Goal: Information Seeking & Learning: Learn about a topic

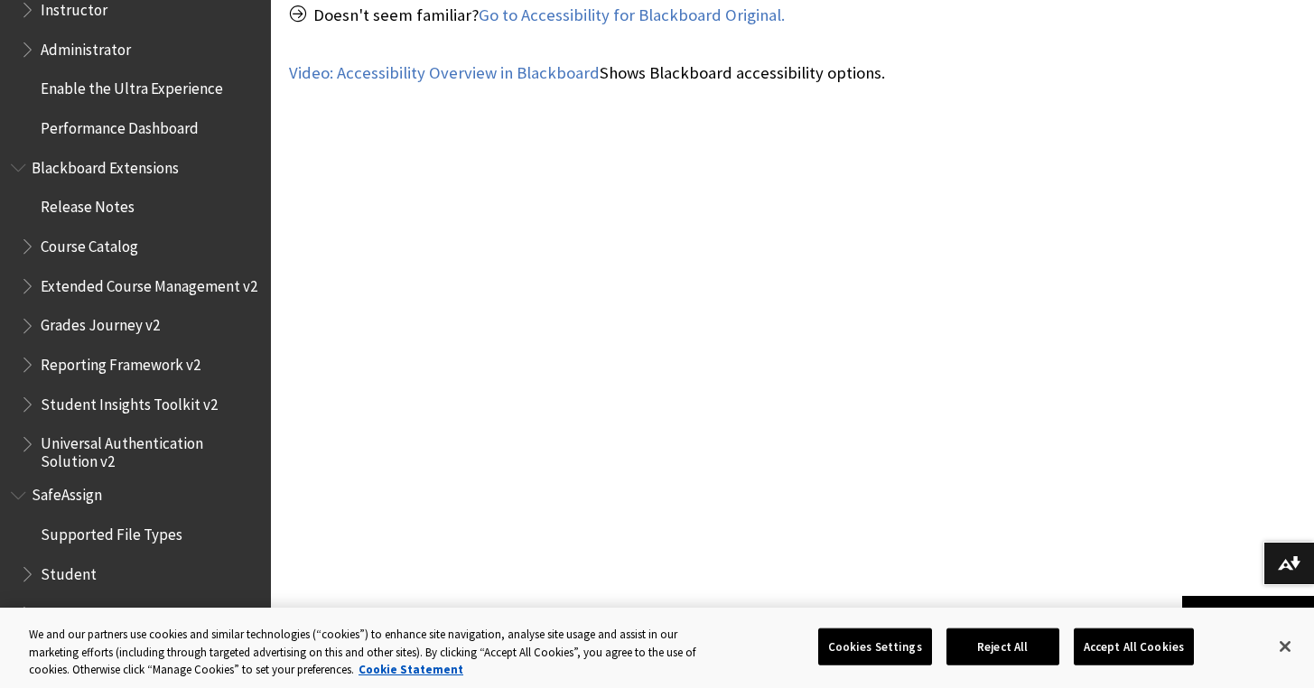
scroll to position [1110, 0]
click at [1119, 628] on button "Accept All Cookies" at bounding box center [1134, 647] width 120 height 38
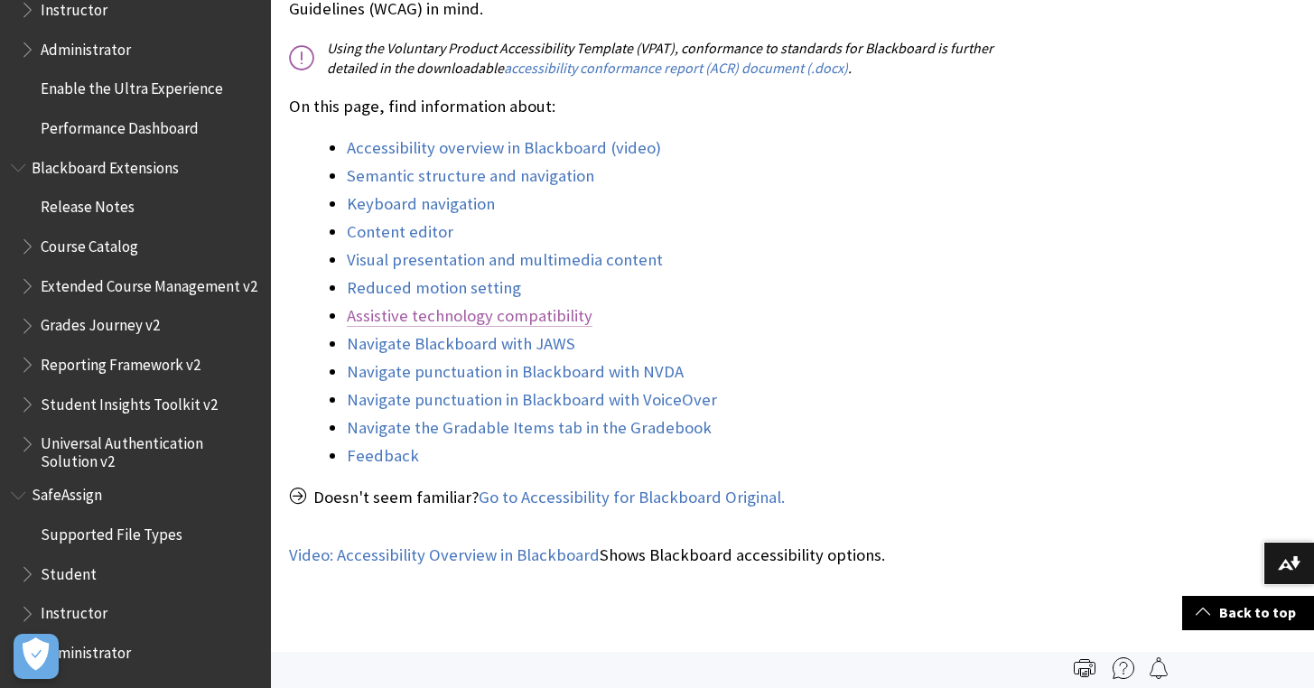
scroll to position [625, 0]
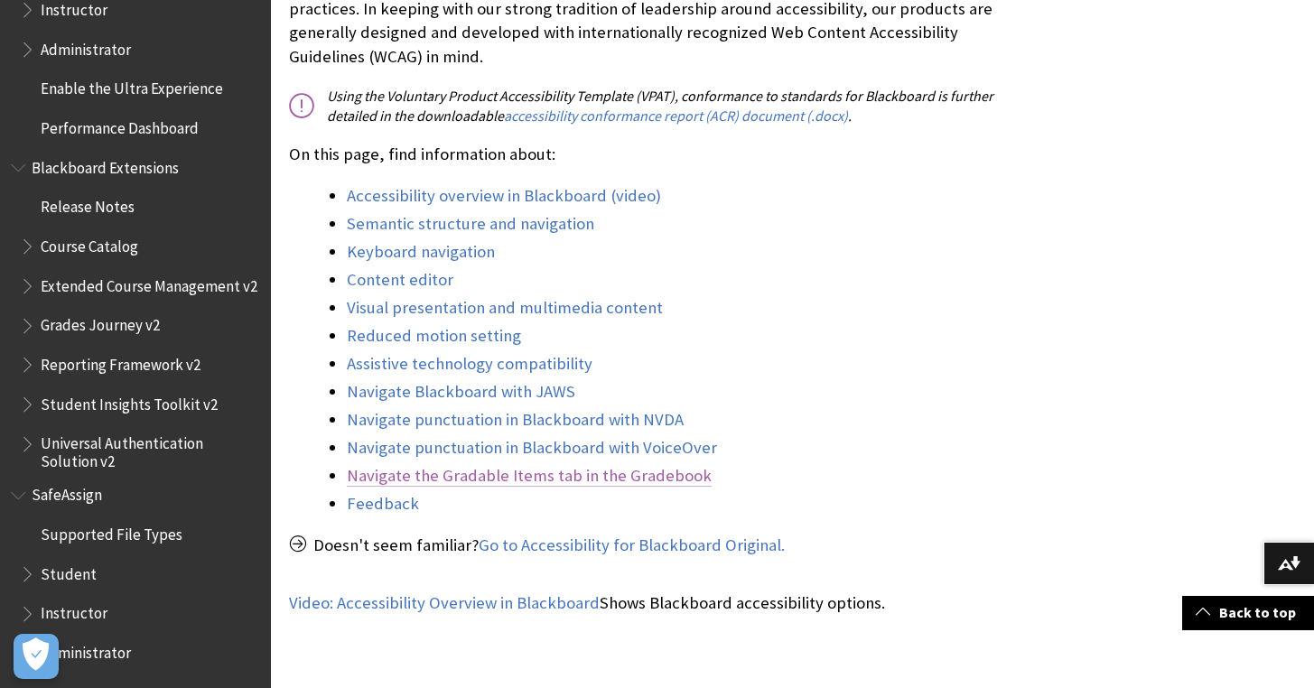
scroll to position [606, 0]
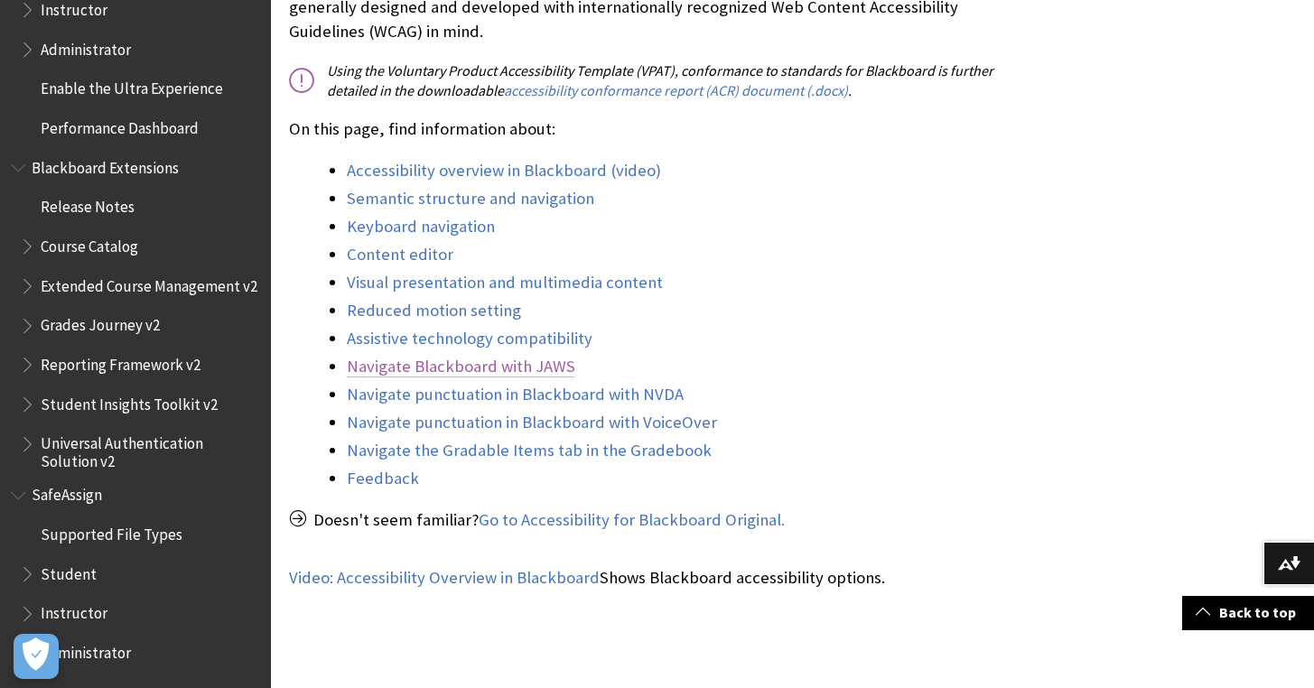
click at [540, 356] on link "Navigate Blackboard with JAWS" at bounding box center [461, 367] width 229 height 22
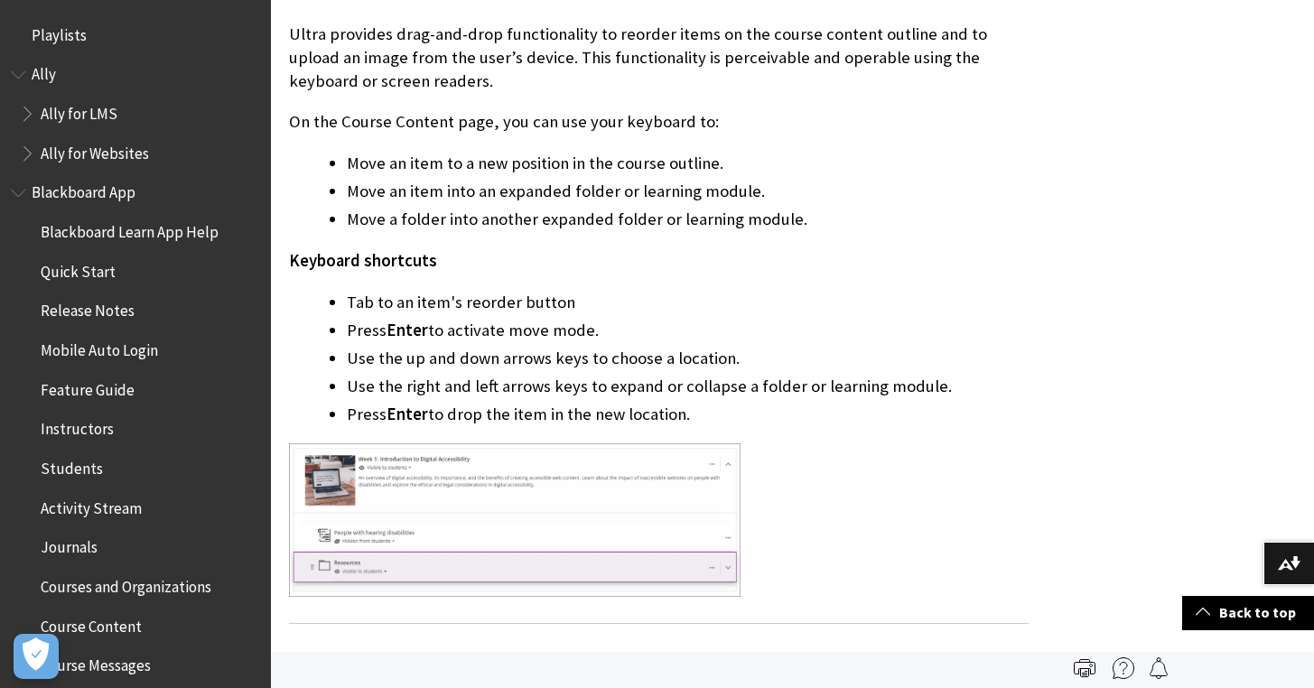
scroll to position [3997, 0]
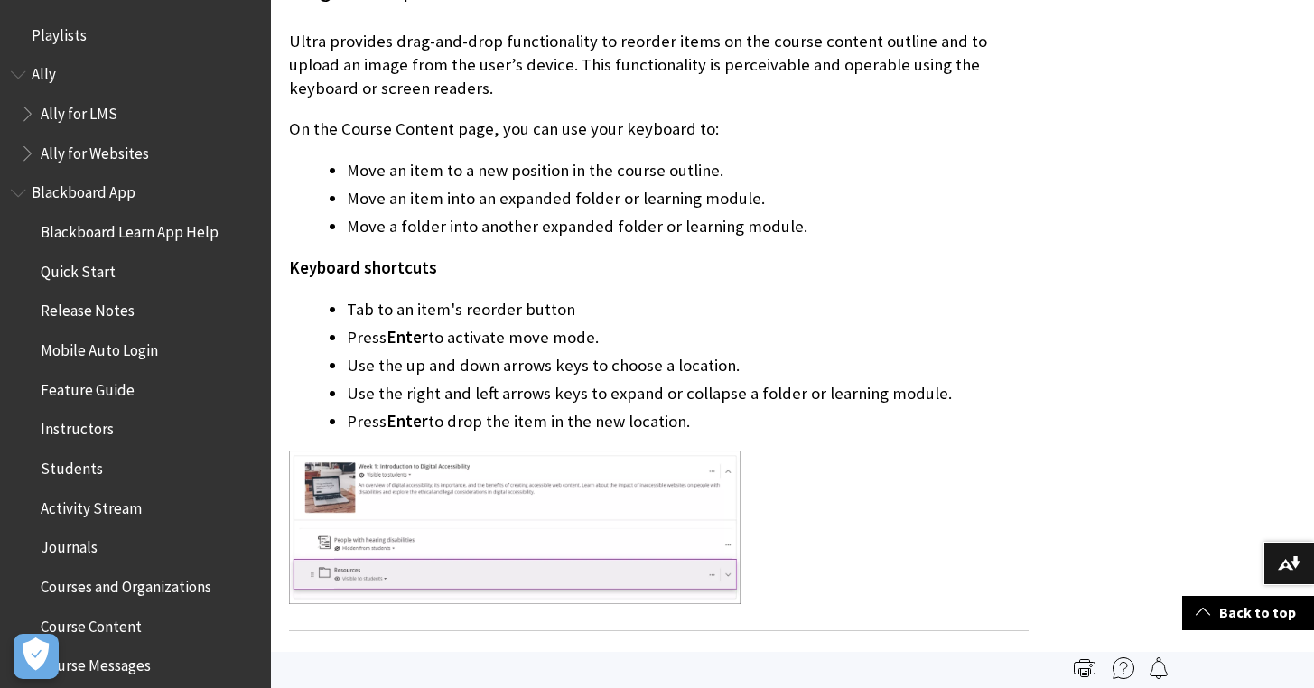
click at [108, 197] on span "Blackboard App" at bounding box center [84, 190] width 104 height 24
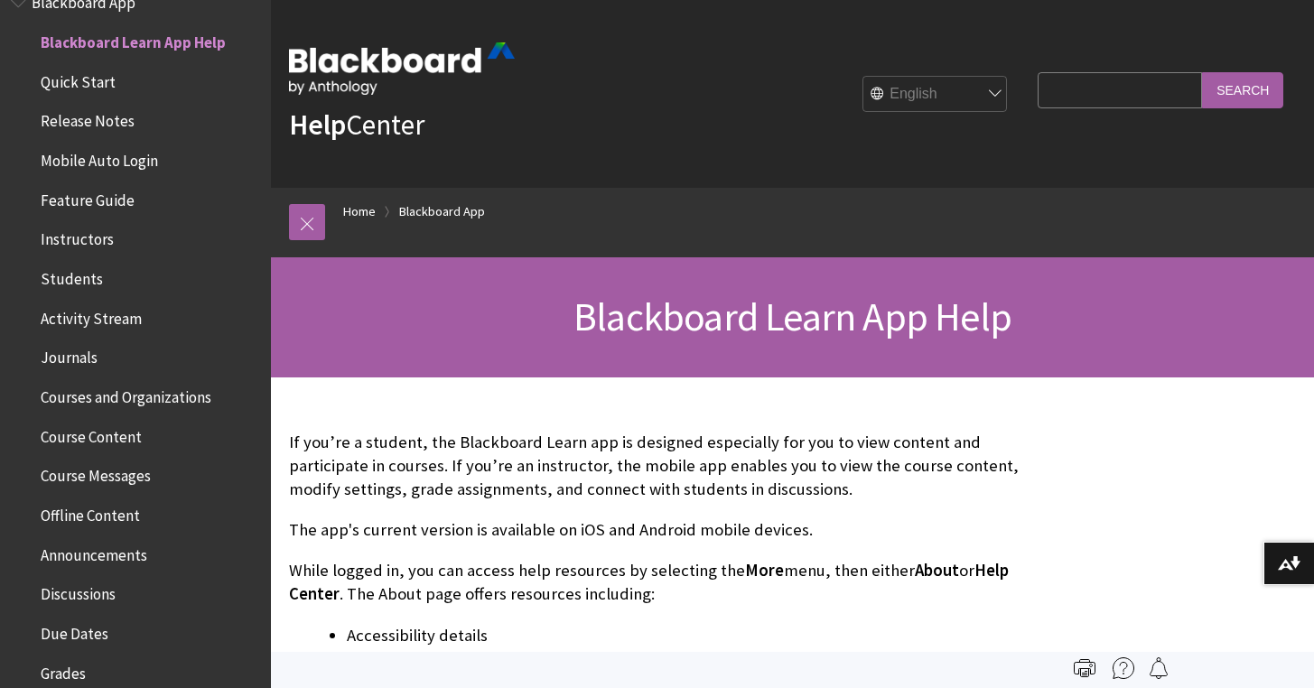
click at [901, 81] on select "English عربية Català Cymraeg Deutsch Español Suomi Français עברית Italiano 日本語 …" at bounding box center [936, 95] width 145 height 36
select select "/zh-hans/Blackboard_App"
click at [874, 77] on select "English عربية Català Cymraeg Deutsch Español Suomi Français עברית Italiano 日本語 …" at bounding box center [936, 95] width 145 height 36
click at [872, 449] on p "If you’re a student, the Blackboard Learn app is designed especially for you to…" at bounding box center [659, 466] width 740 height 71
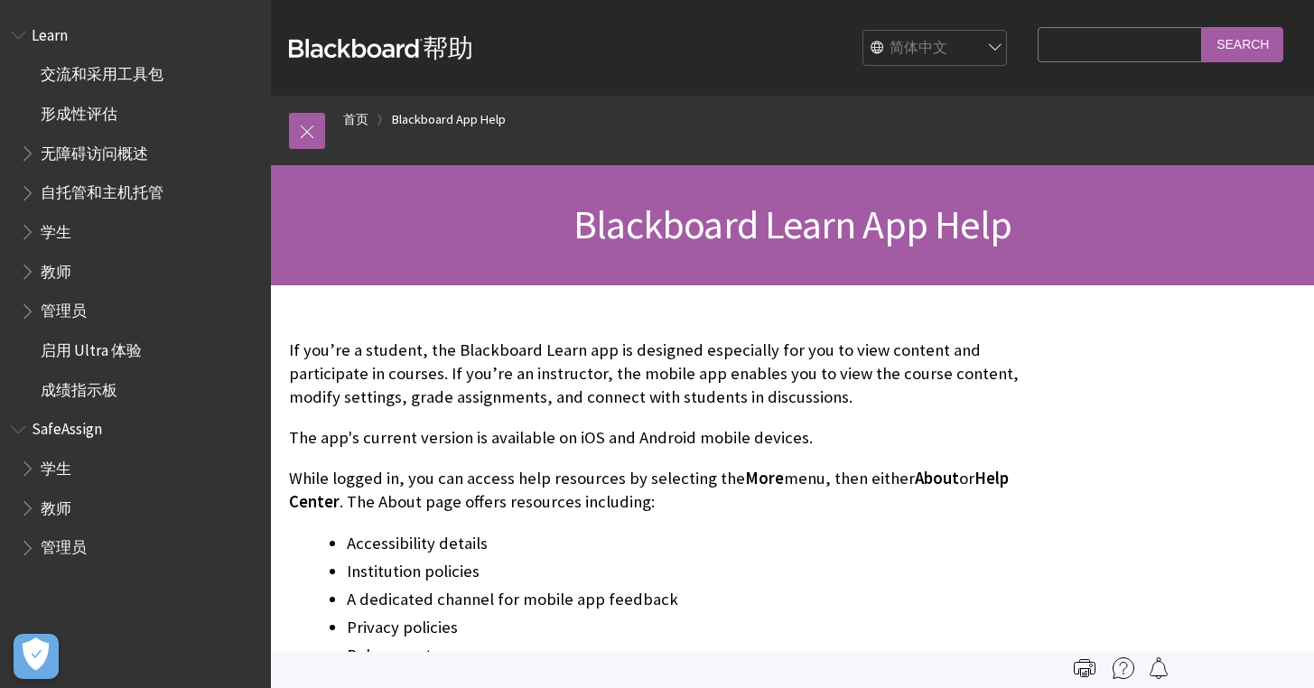
click at [803, 325] on div "If you’re a student, the Blackboard Learn app is designed especially for you to…" at bounding box center [659, 581] width 740 height 519
click at [969, 49] on select "English عربية Català Cymraeg Deutsch Español Suomi Français עברית Italiano 日本語 …" at bounding box center [936, 49] width 145 height 36
click at [874, 31] on select "English عربية Català Cymraeg Deutsch Español Suomi Français עברית Italiano 日本語 …" at bounding box center [936, 49] width 145 height 36
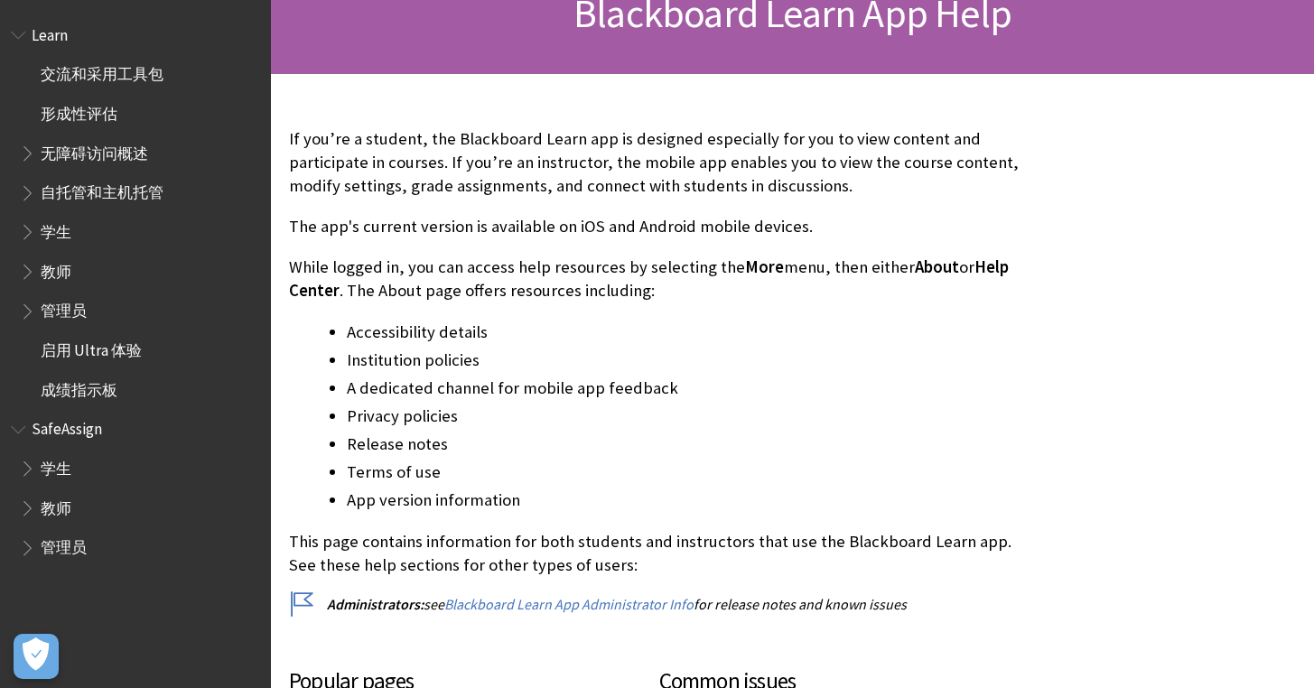
scroll to position [212, 0]
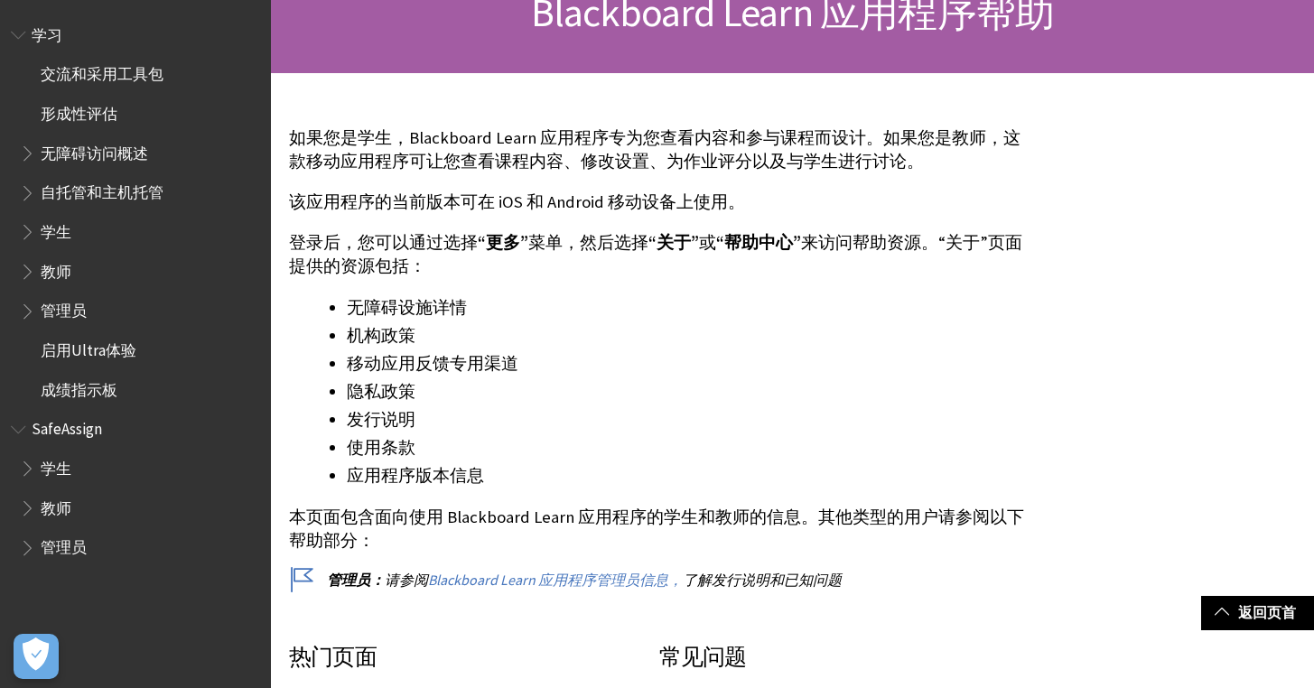
click at [850, 264] on p "登录后，您可以通过选择 “更多” 菜单，然后选择 “关于” 或 “帮助中心” 来访问帮助资源。“关于”页面提供的资源包括：" at bounding box center [659, 254] width 740 height 47
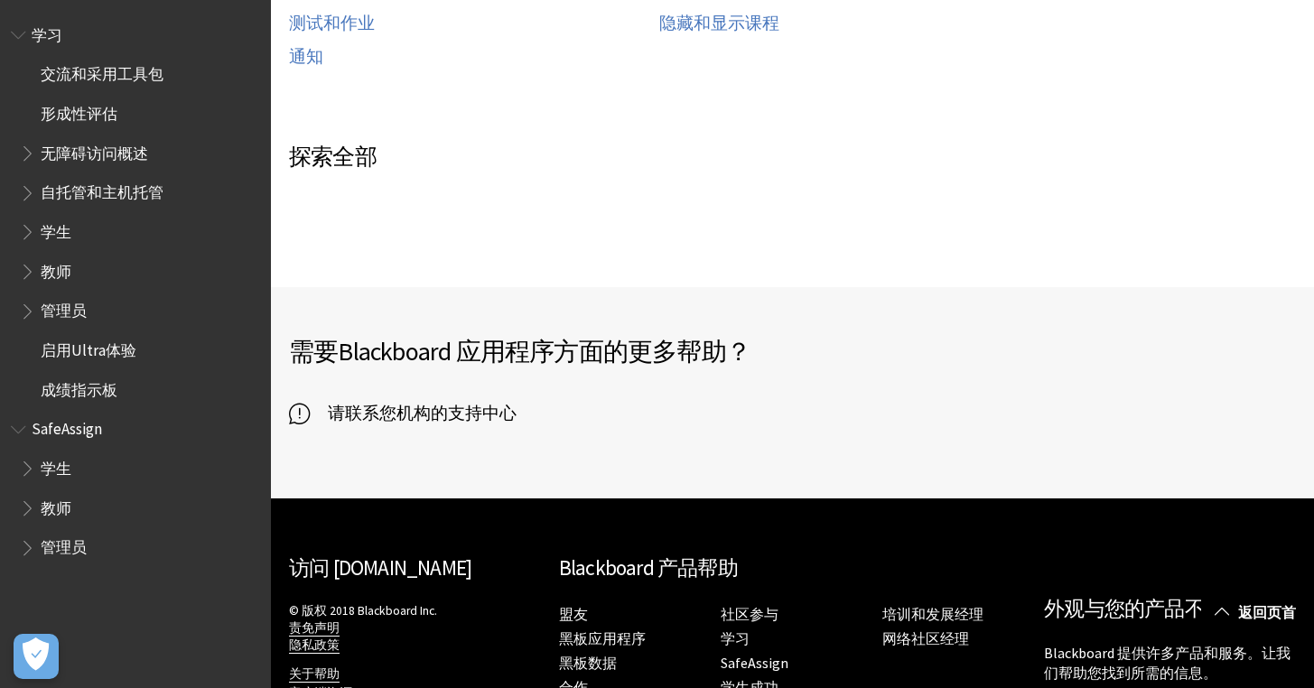
scroll to position [1110, 0]
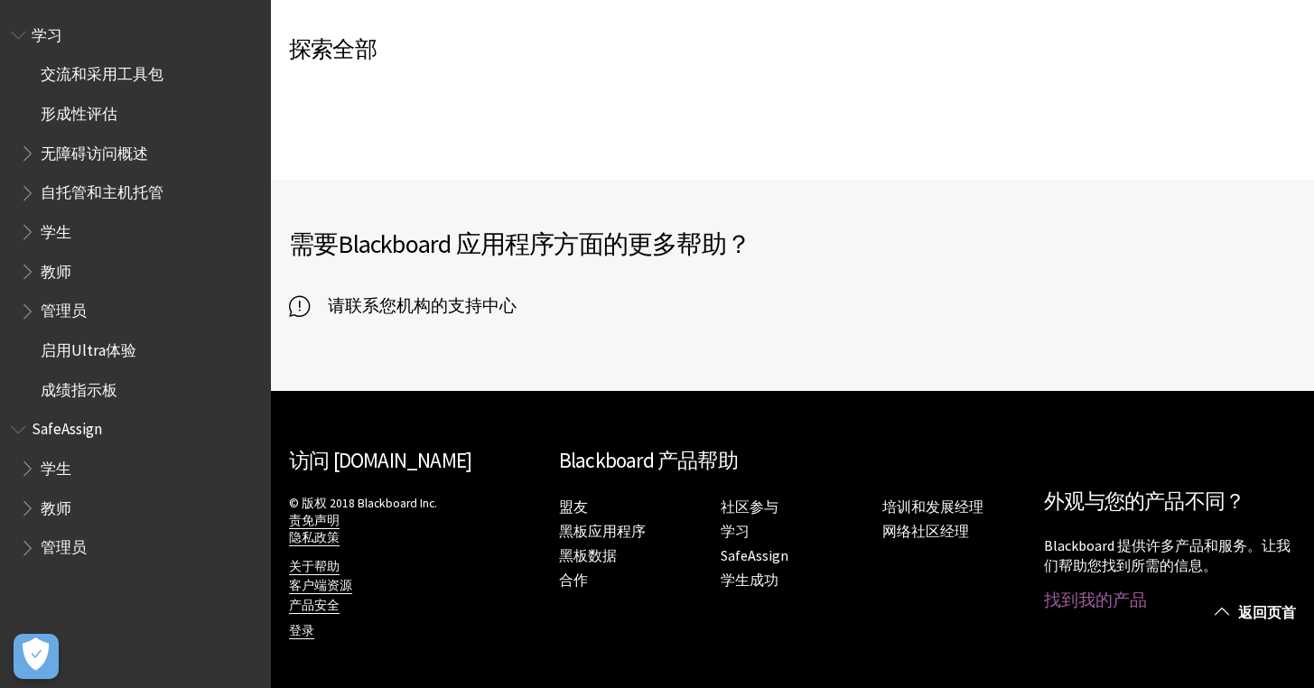
click at [1091, 603] on font "找到我的产品" at bounding box center [1095, 600] width 103 height 21
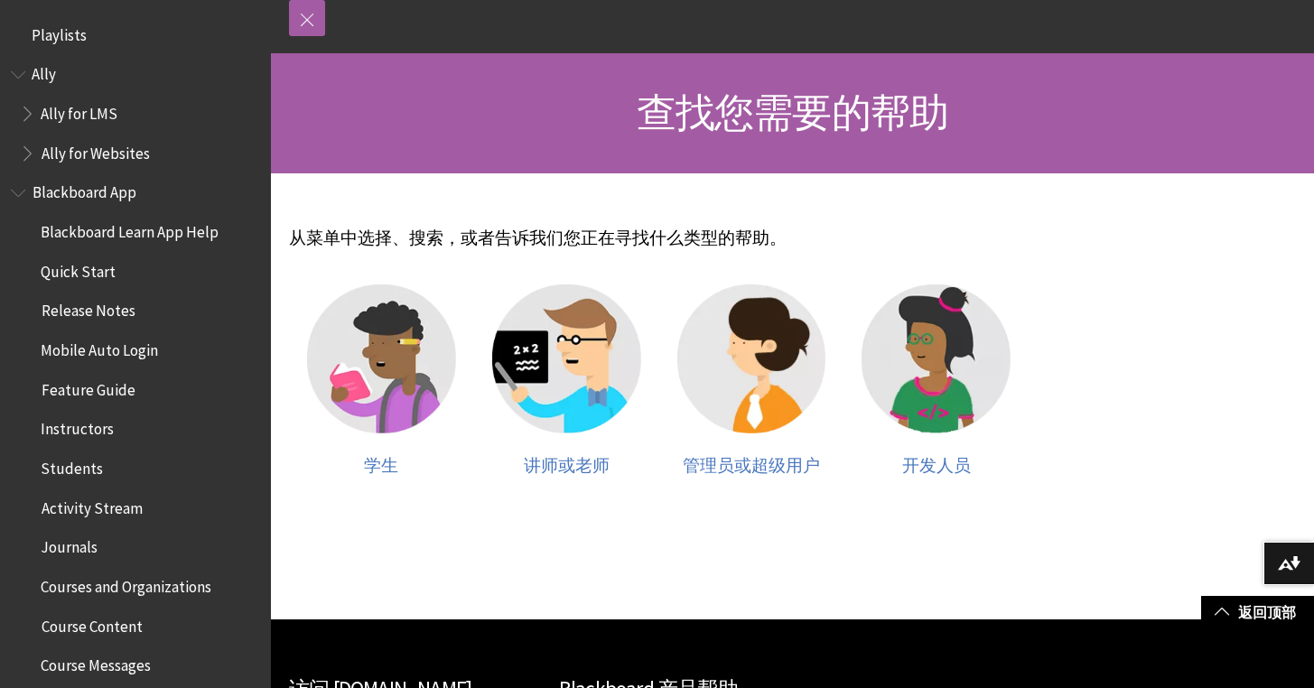
scroll to position [335, 0]
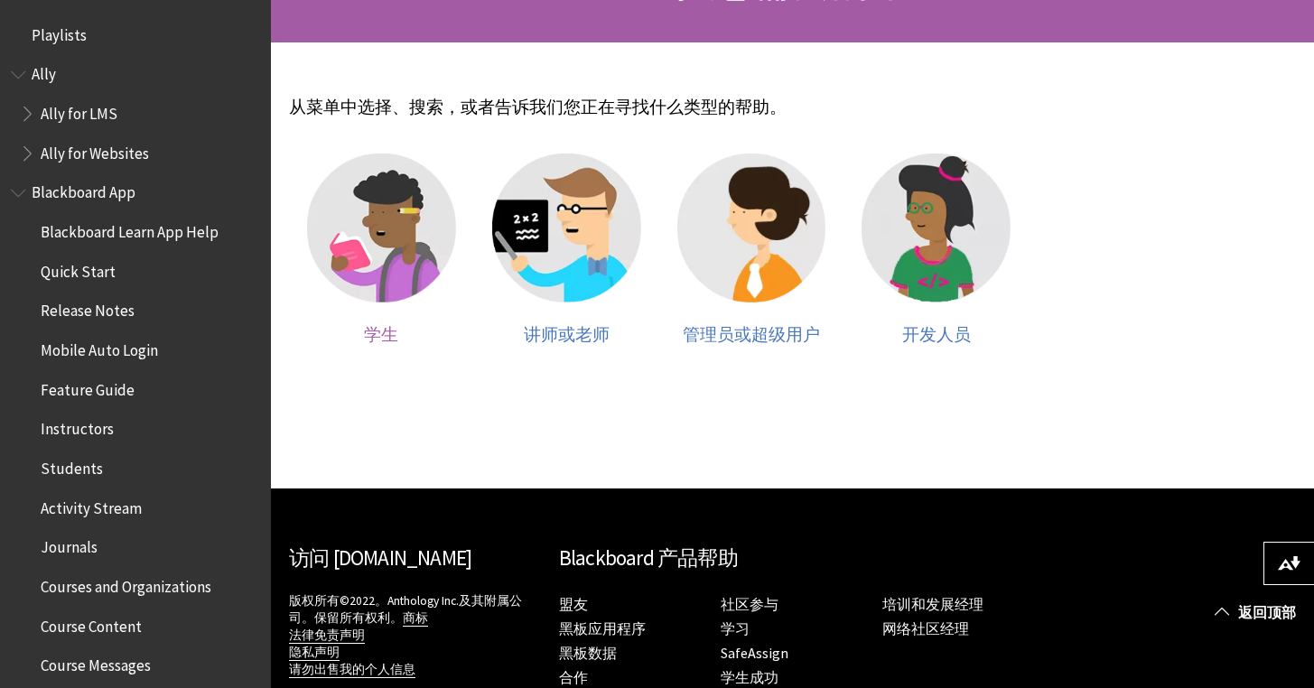
click at [390, 335] on font "学生" at bounding box center [381, 334] width 34 height 21
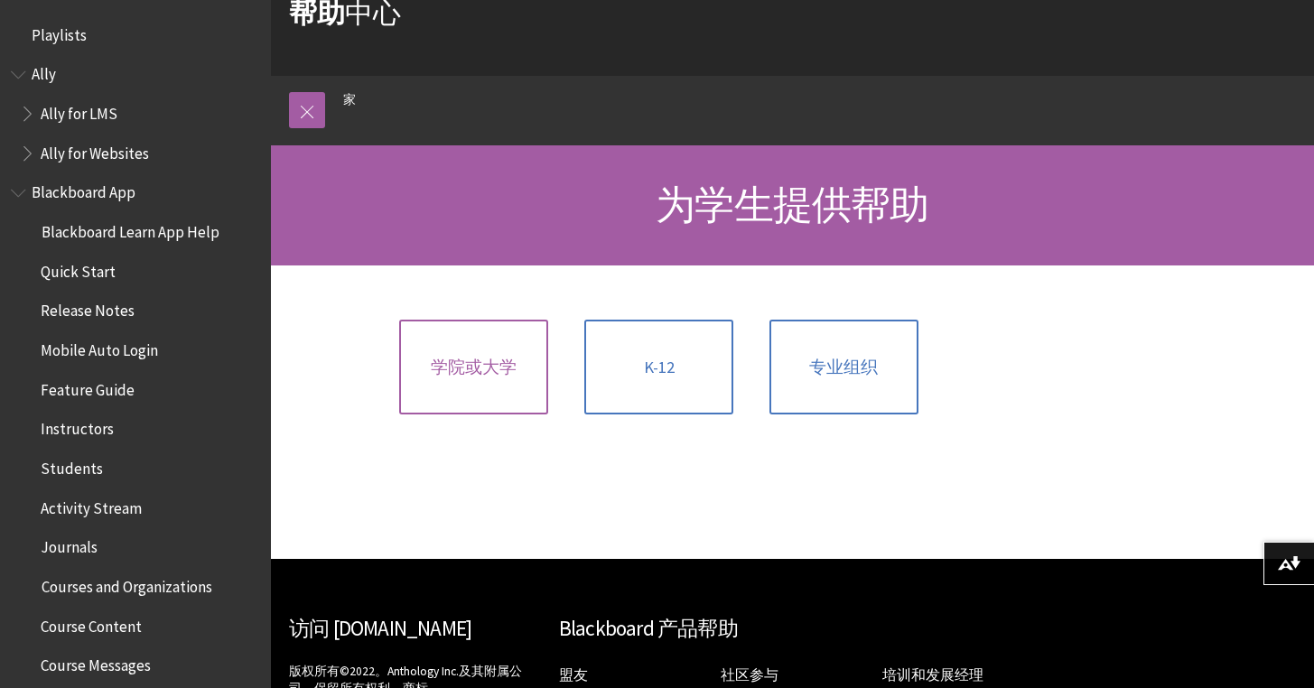
scroll to position [113, 0]
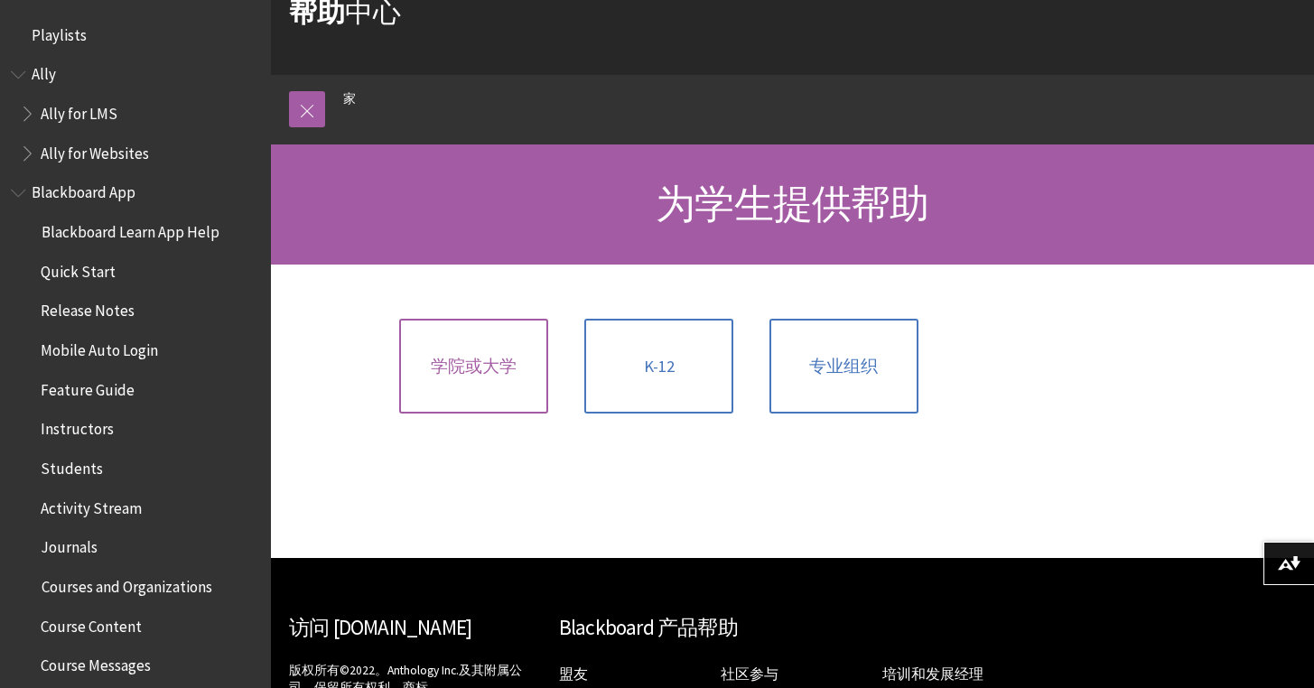
click at [484, 381] on link "学院或大学" at bounding box center [473, 367] width 149 height 96
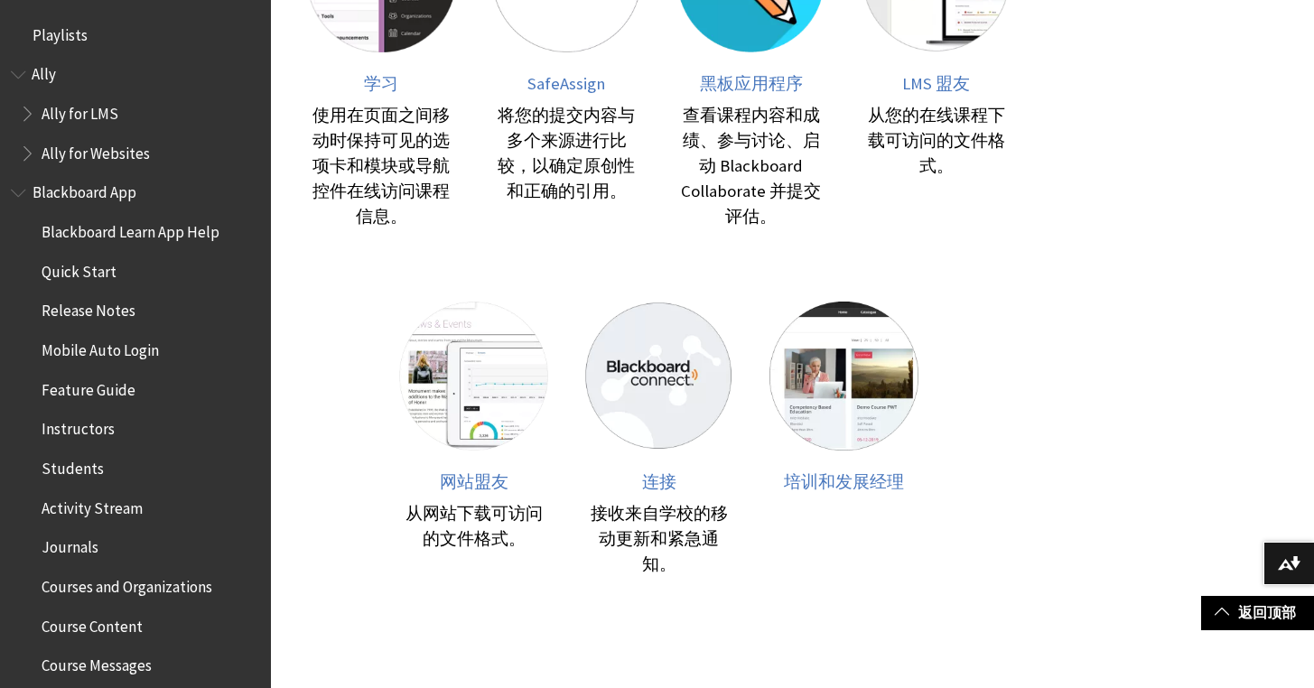
scroll to position [892, 0]
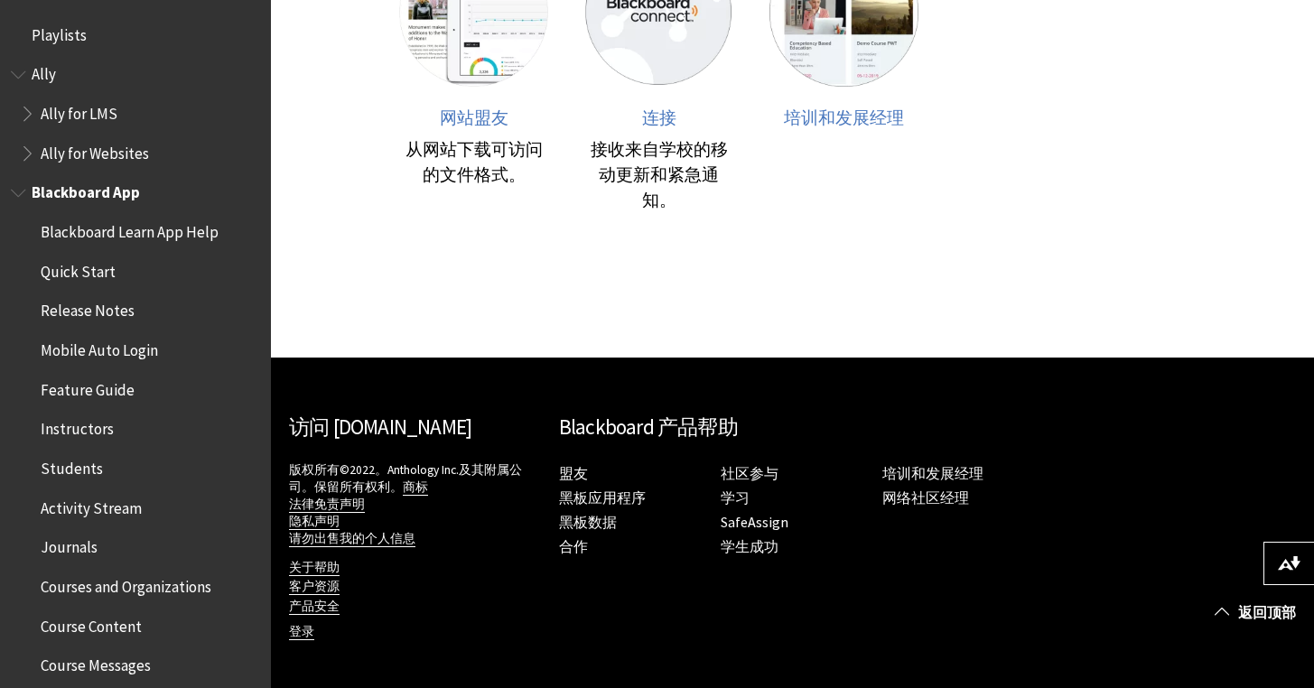
click at [117, 229] on span "Blackboard Learn App Help" at bounding box center [130, 229] width 178 height 24
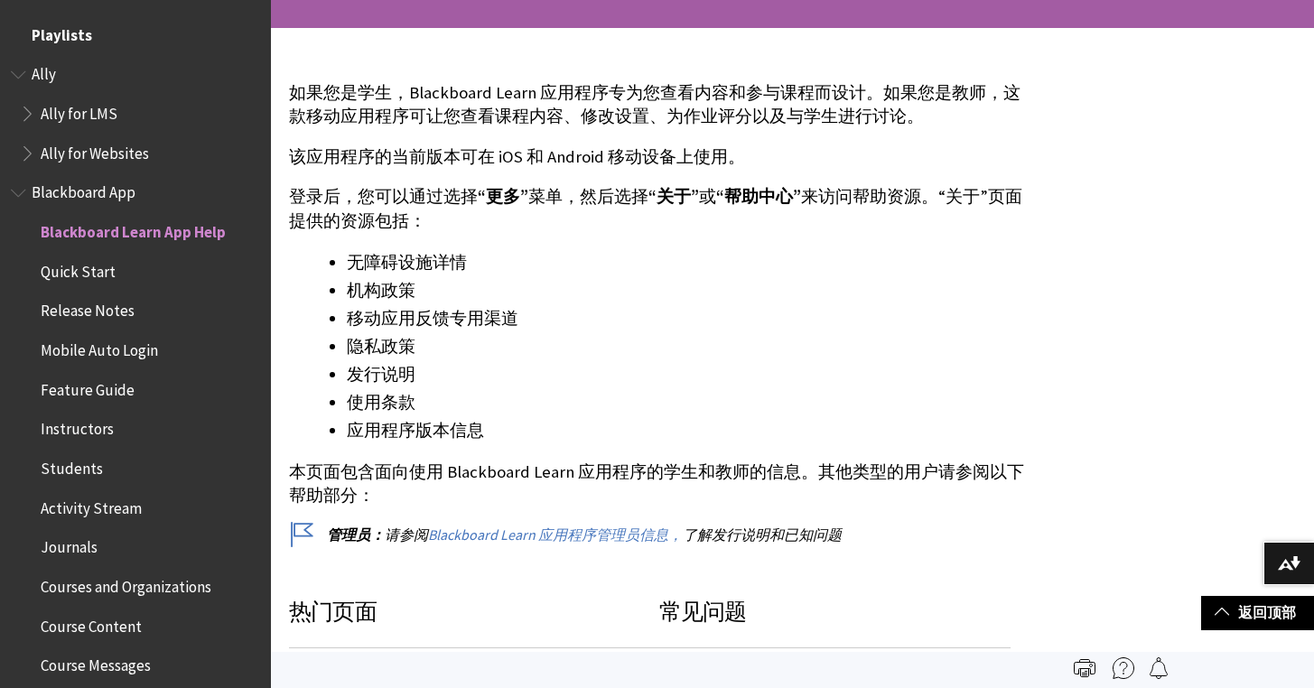
click at [66, 33] on span "Playlists" at bounding box center [62, 32] width 61 height 24
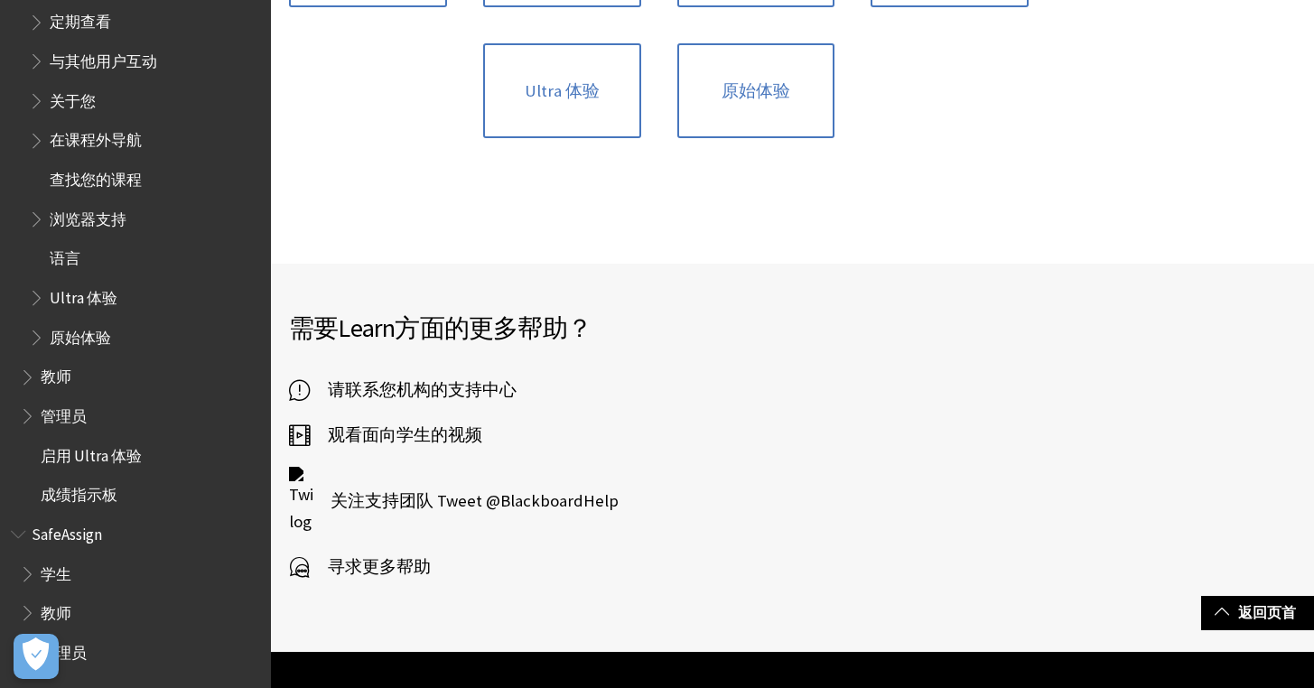
scroll to position [2294, 0]
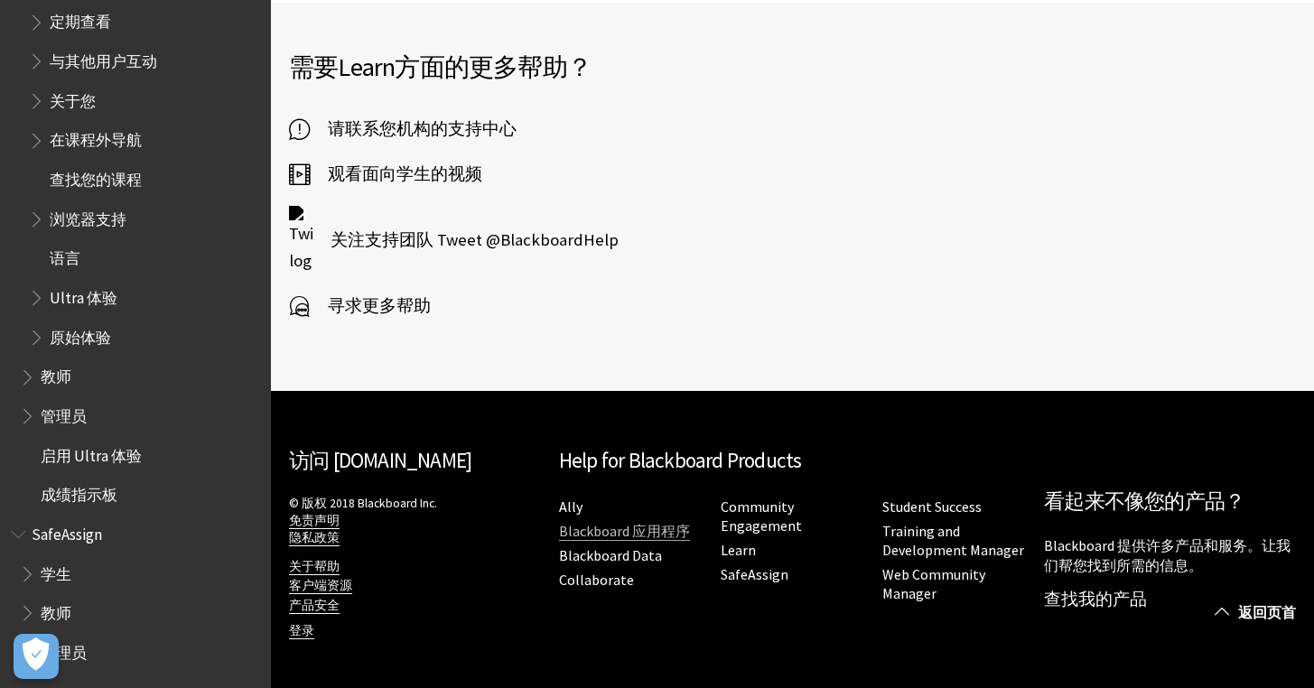
click at [597, 537] on link "Blackboard 应用程序" at bounding box center [624, 531] width 131 height 19
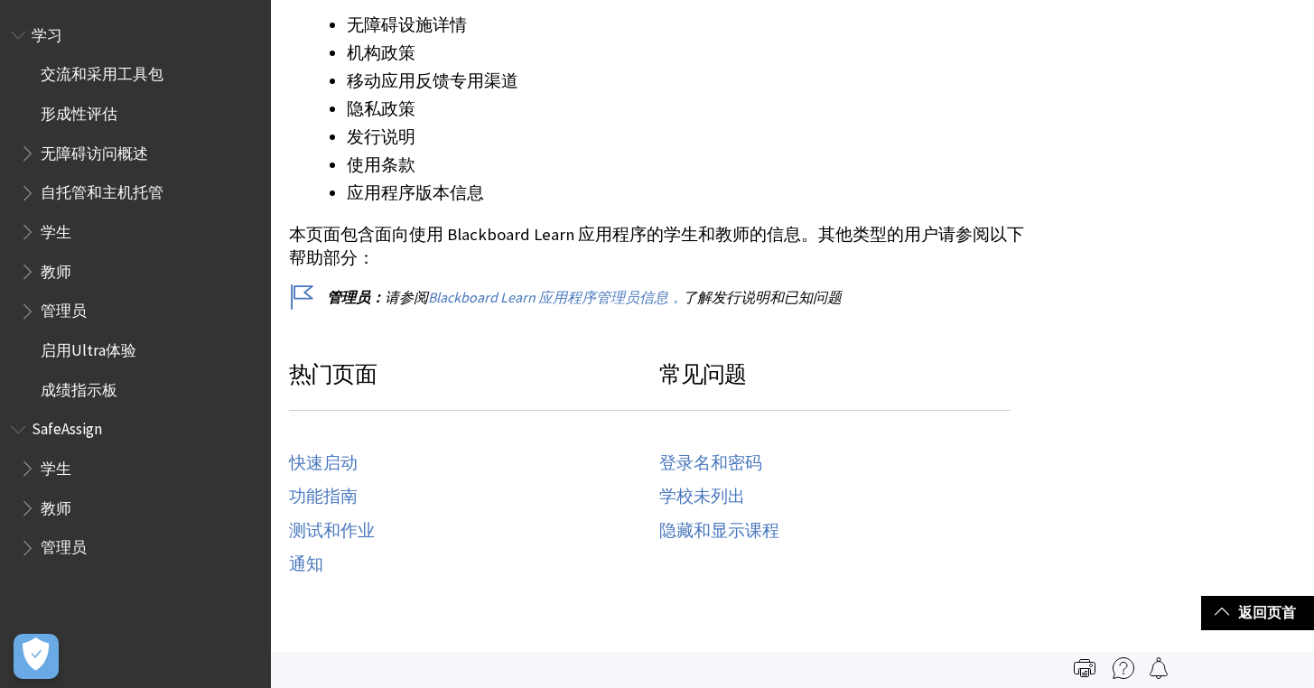
scroll to position [108, 0]
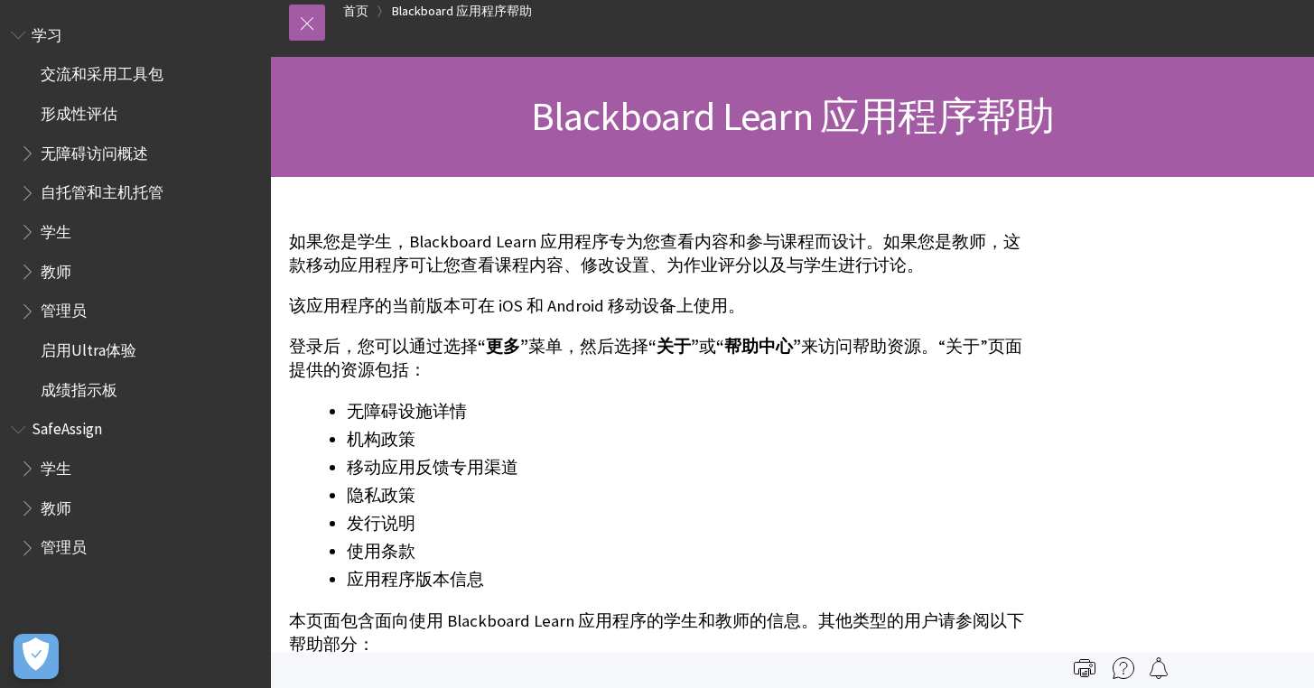
click at [754, 341] on font "“帮助中心”" at bounding box center [758, 346] width 85 height 21
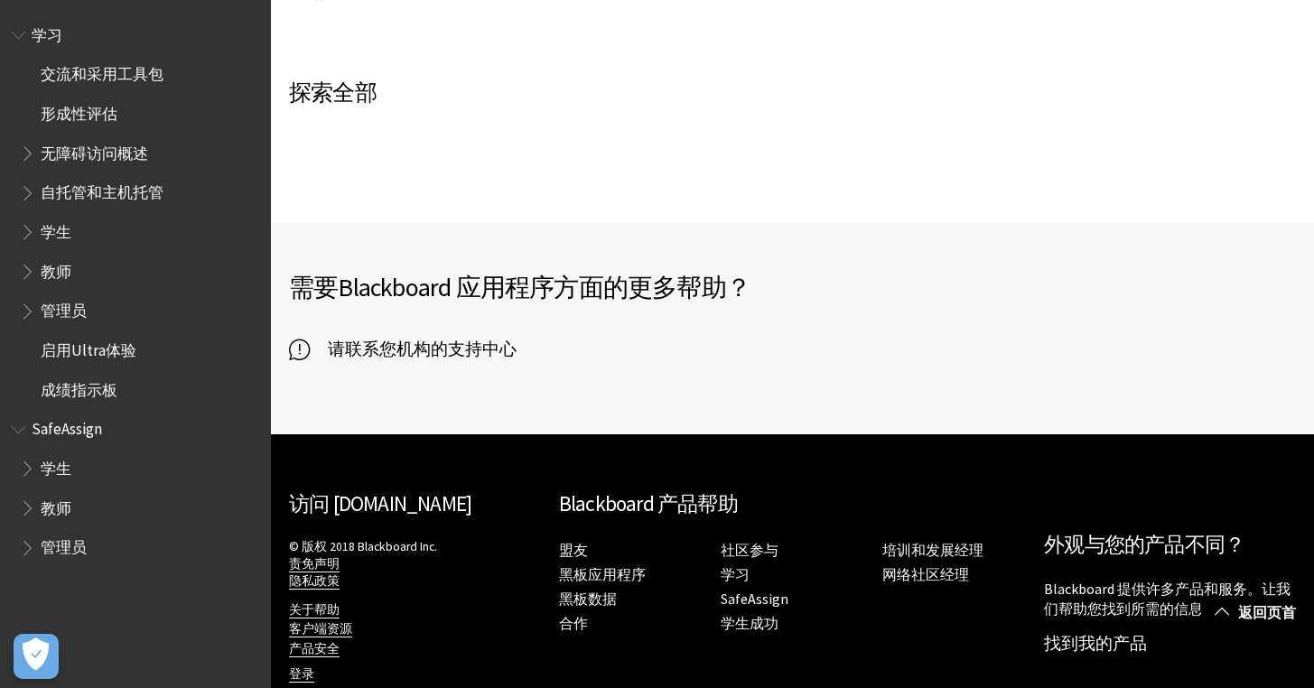
scroll to position [1110, 0]
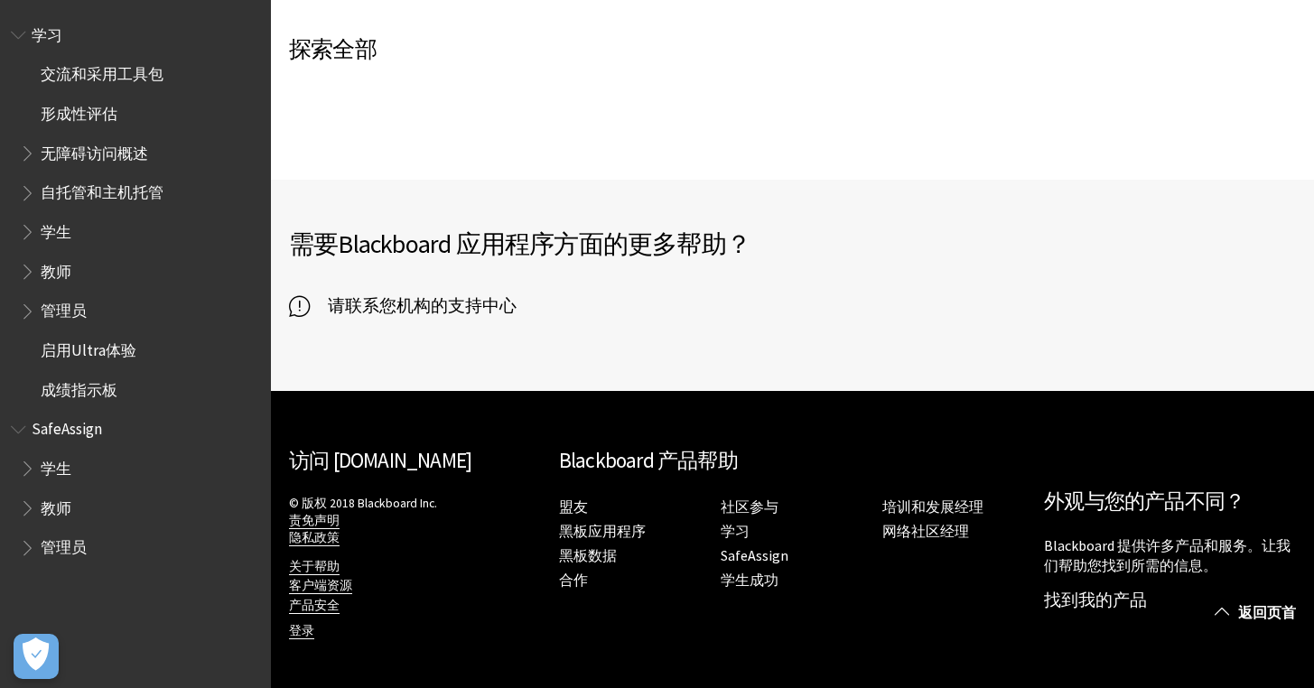
click at [621, 465] on font "Blackboard 产品帮助" at bounding box center [648, 460] width 179 height 26
click at [398, 456] on font "访问 [DOMAIN_NAME]" at bounding box center [380, 460] width 182 height 26
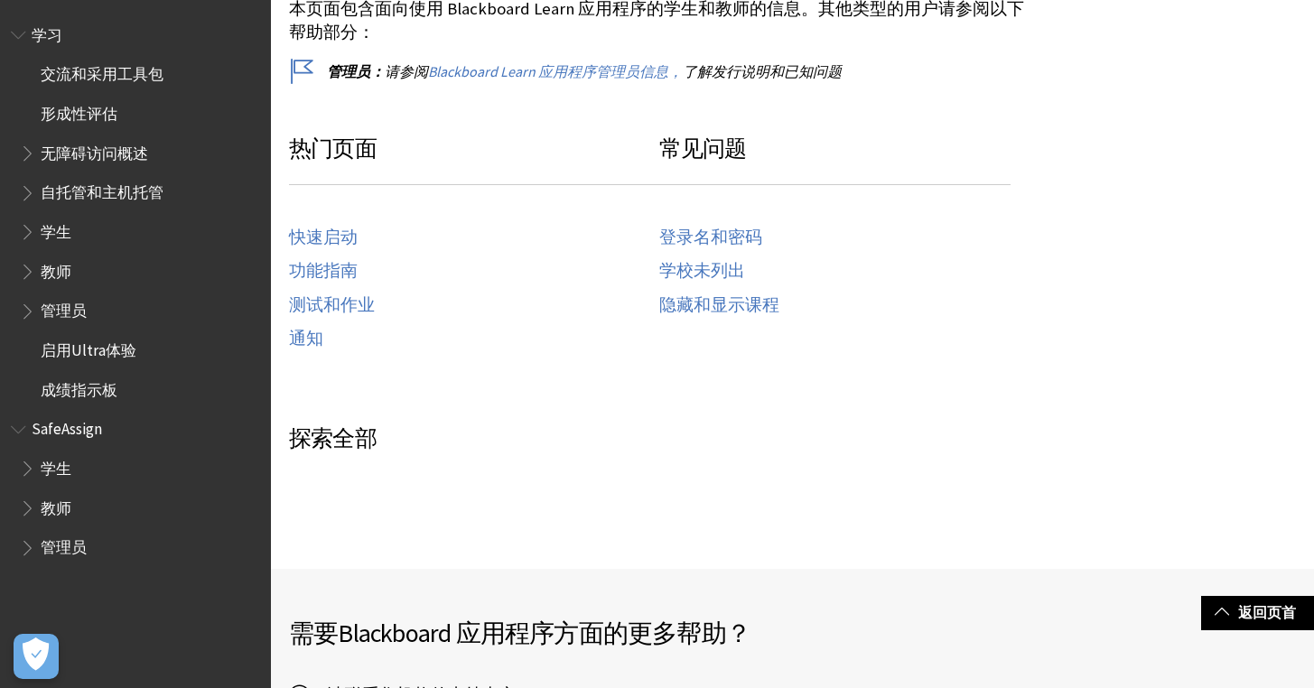
scroll to position [0, 0]
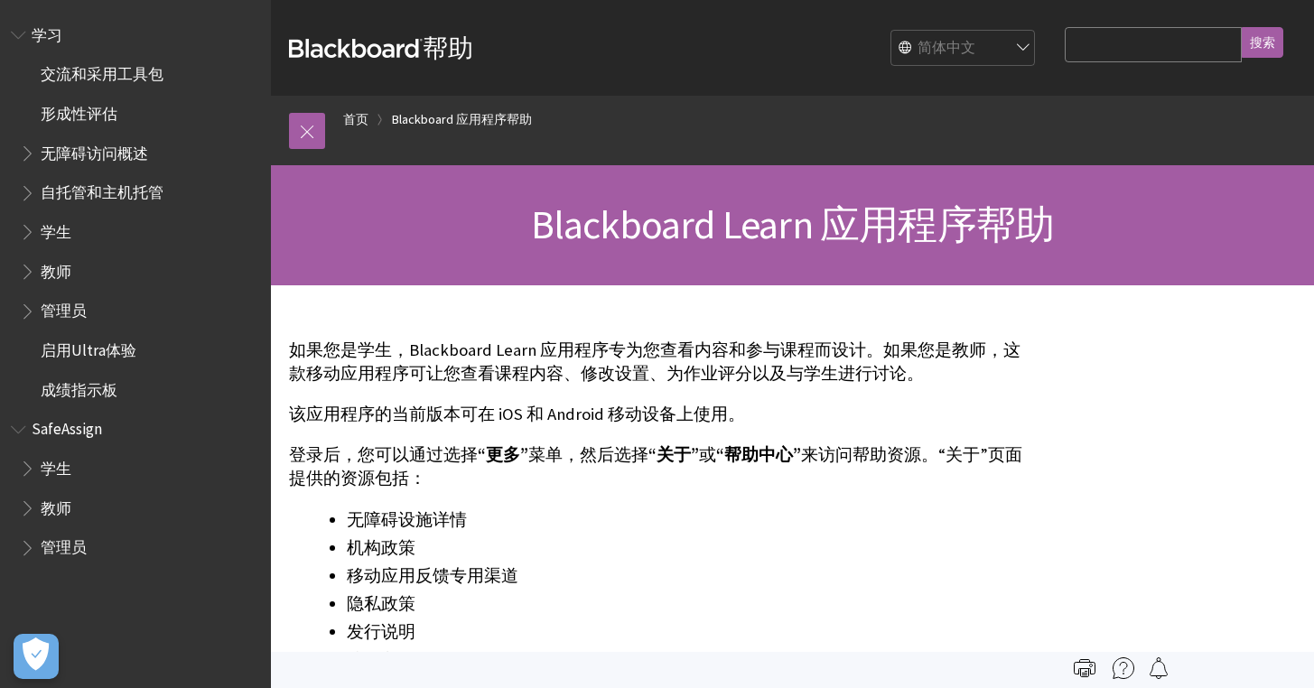
click at [1137, 50] on input "搜索查询" at bounding box center [1153, 44] width 177 height 35
click at [1242, 27] on input "搜索" at bounding box center [1263, 42] width 42 height 31
drag, startPoint x: 1079, startPoint y: 52, endPoint x: 978, endPoint y: 48, distance: 100.4
click at [997, 51] on div "黑板 帮助 BB 帮助 英语 阿拉伯语 加泰罗尼亚 威尔士语 德语 西班牙语 芬兰语 法语 希伯来语 意大利语 日本语 한국어 荷兰语 挪威语（博克马尔语） …" at bounding box center [792, 48] width 1043 height 96
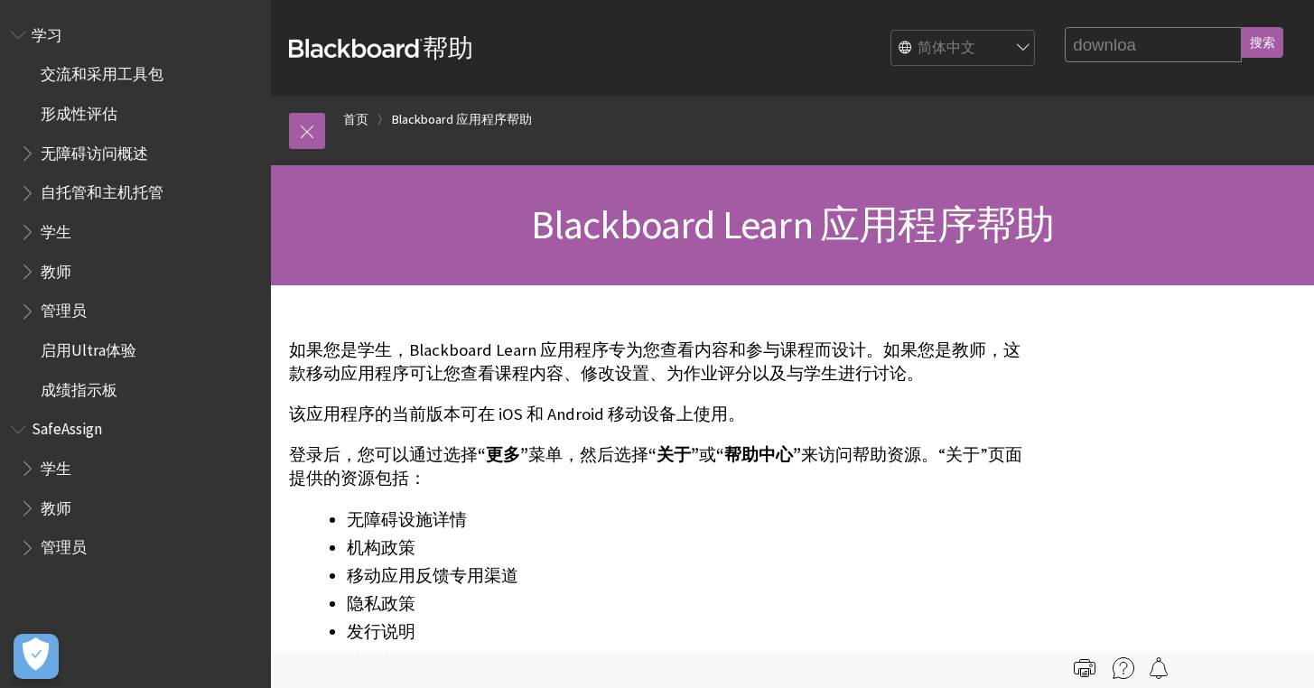
type input "downloa"
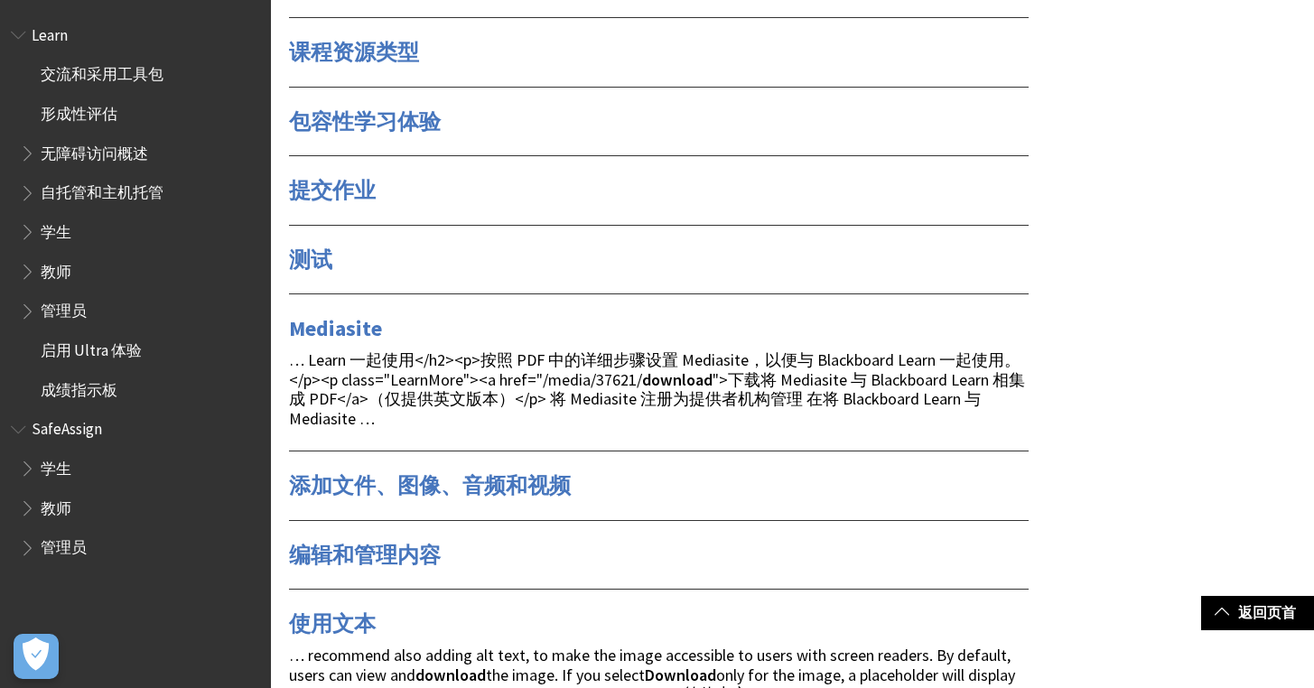
scroll to position [1444, 0]
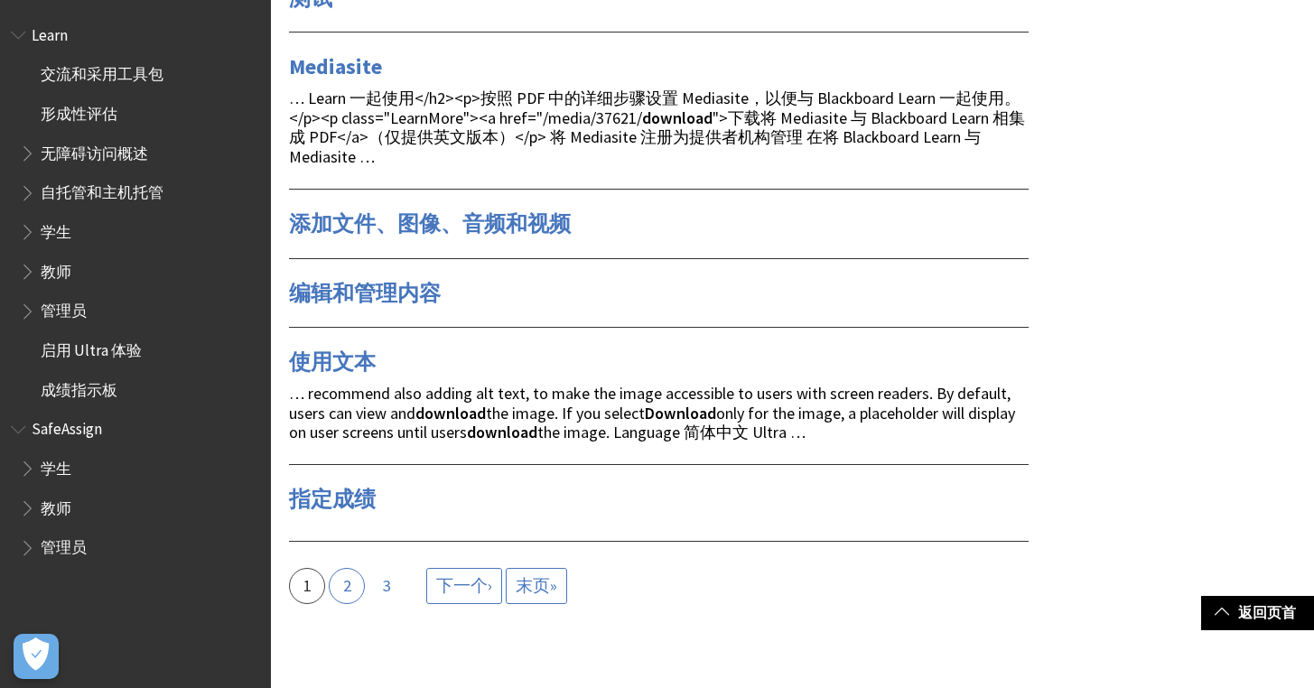
click at [347, 589] on link "Page 2" at bounding box center [347, 586] width 36 height 36
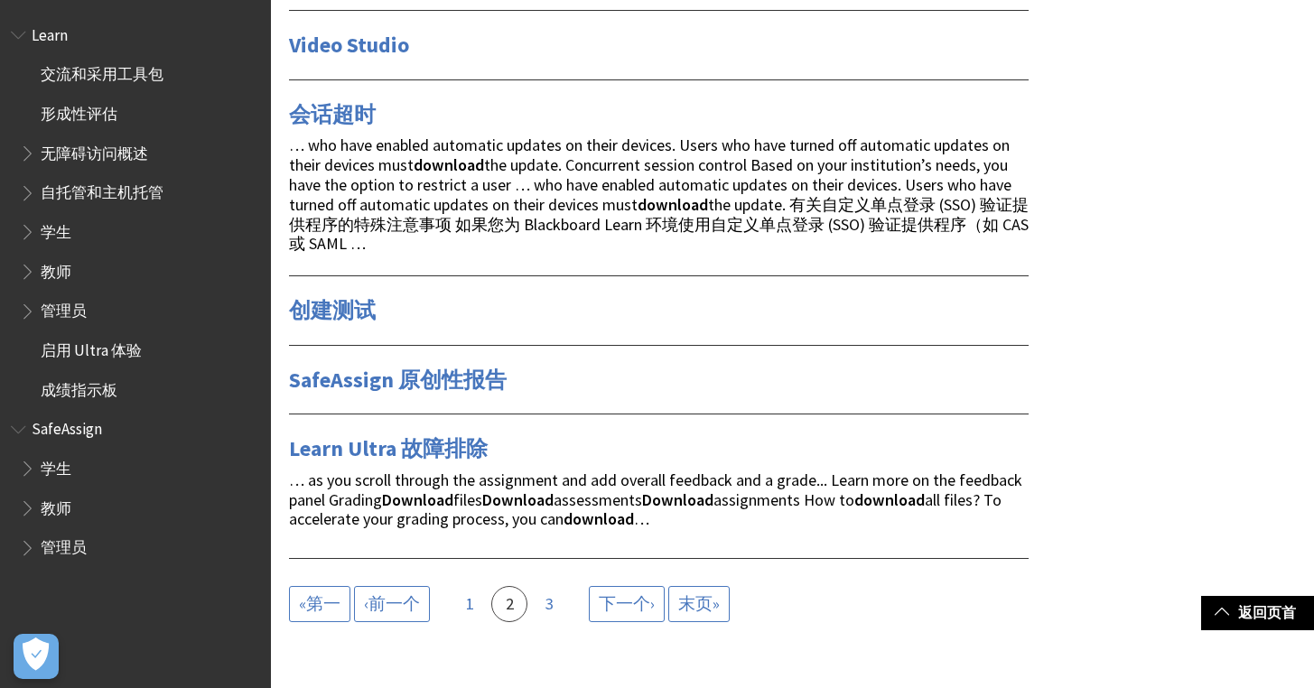
scroll to position [2110, 0]
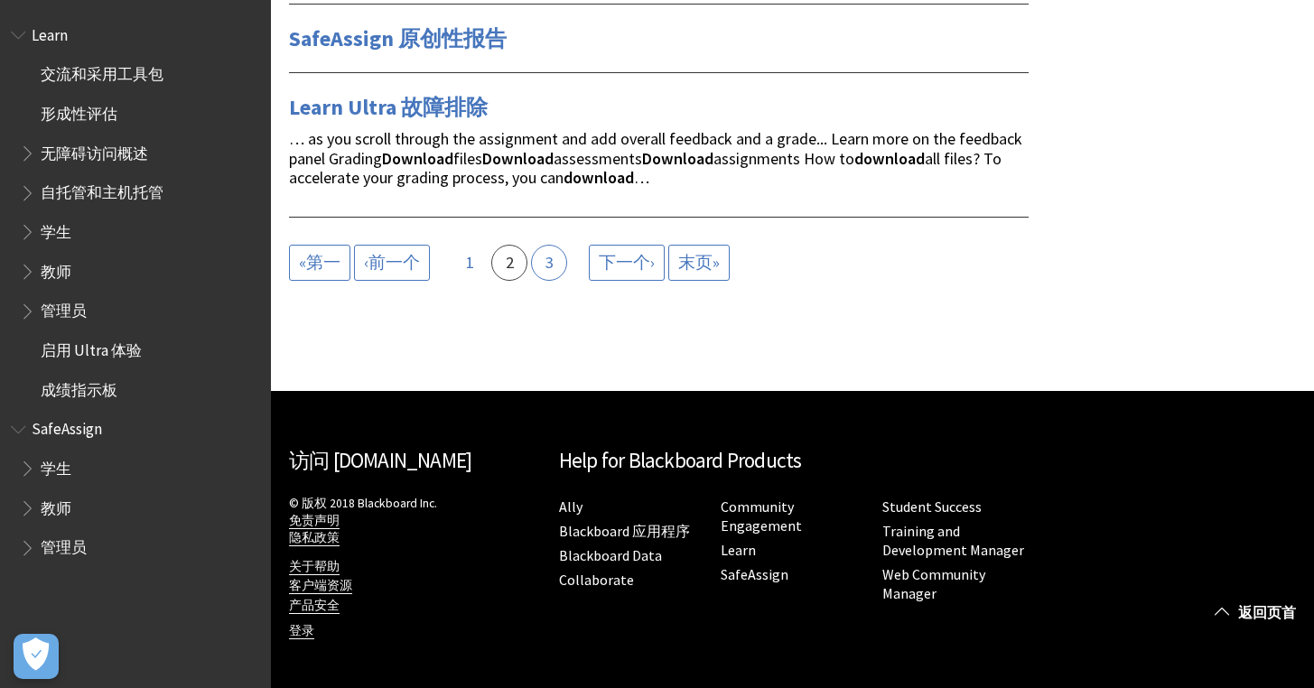
click at [555, 258] on link "Page 3" at bounding box center [549, 263] width 36 height 36
click at [556, 262] on link "Page 3" at bounding box center [549, 263] width 36 height 36
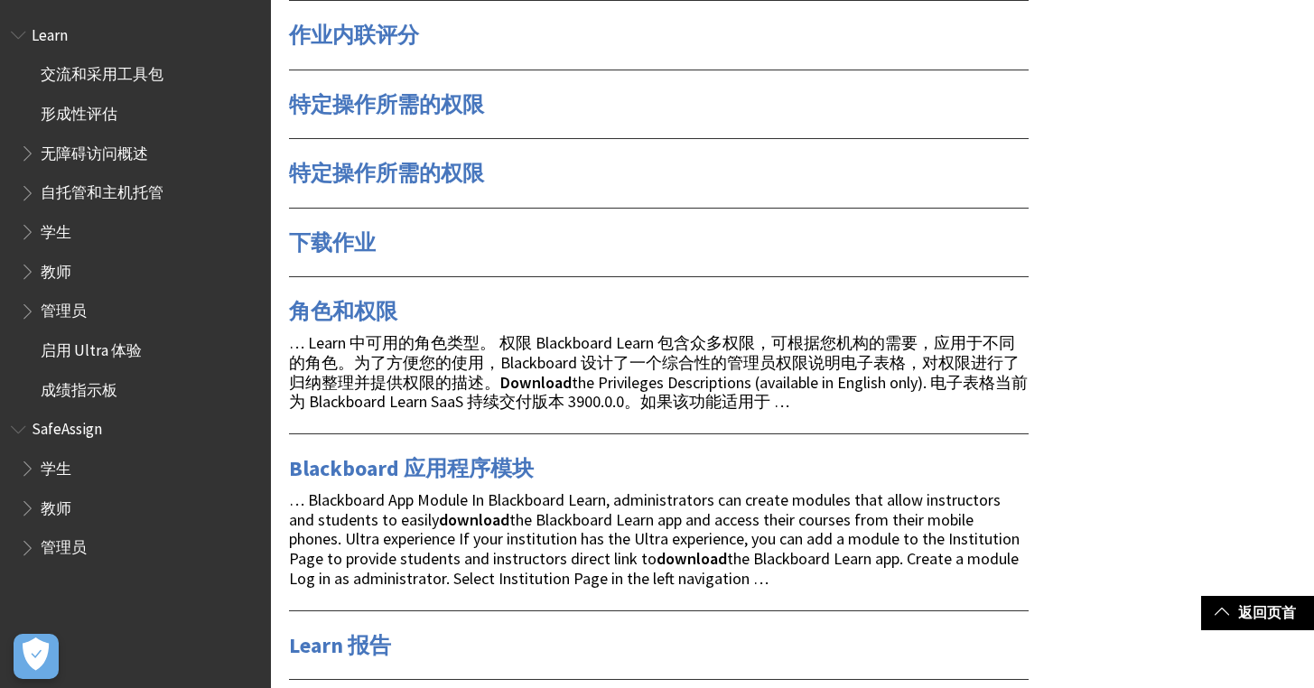
scroll to position [363, 0]
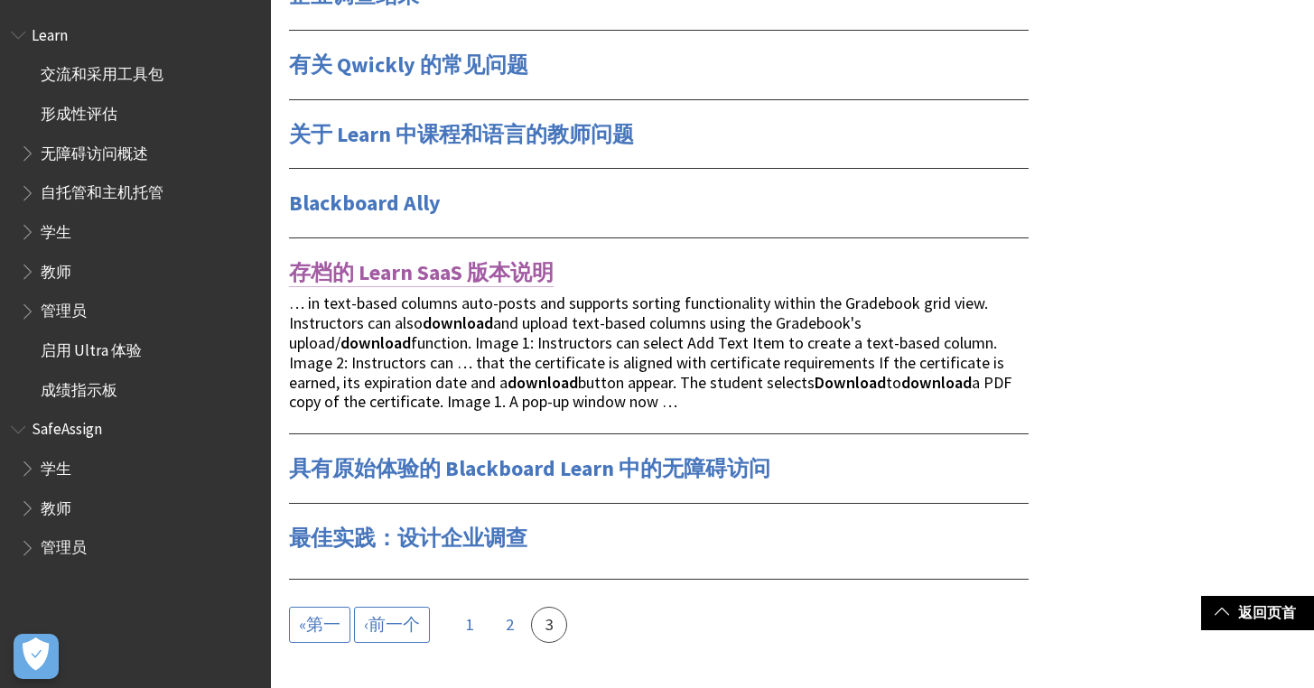
scroll to position [1070, 0]
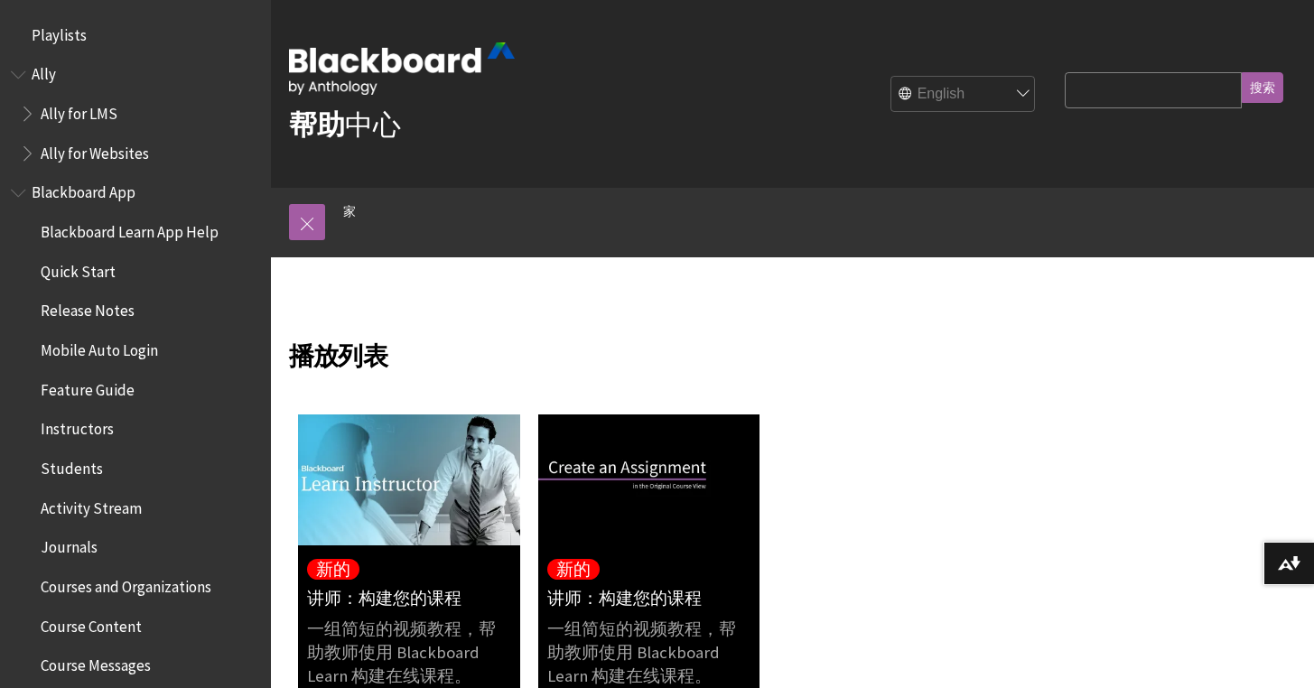
click at [987, 98] on select "English عربية Català Cymraeg Deutsch Español Suomi Français עברית Italiano 日本語 …" at bounding box center [964, 95] width 145 height 36
click at [913, 77] on select "英语 阿拉伯语 加泰罗尼亚 威尔士语 德语 西班牙语 芬兰语 法语 希伯来语 意大利语 日本语 한국어 荷兰语 挪威语（博克马尔语） 葡萄牙语、巴西 俄语 瑞…" at bounding box center [964, 95] width 145 height 36
click at [794, 140] on div "帮助 中心 英语 阿拉伯语 加泰罗尼亚 威尔士语 德语 西班牙语 芬兰语 法语 希伯来语 意大利语 日本语 한국어 荷兰语 挪威语（博克马尔语） 葡萄牙语、巴…" at bounding box center [792, 94] width 1043 height 188
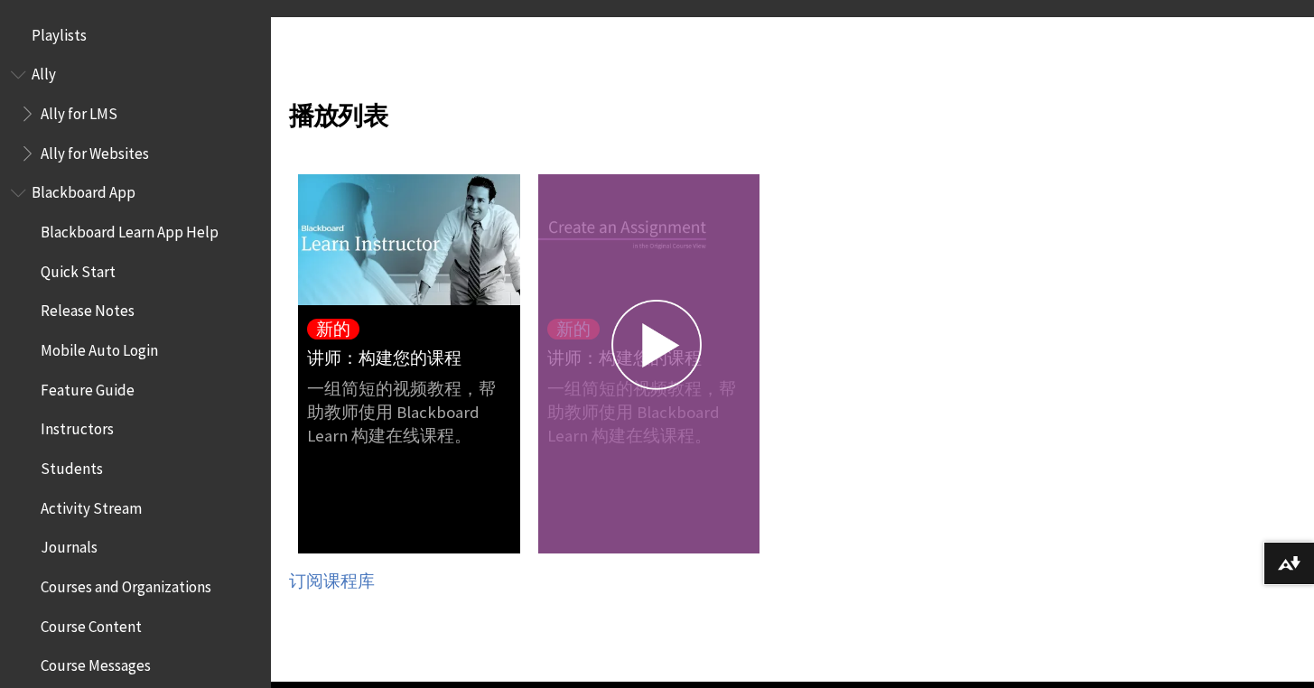
scroll to position [565, 0]
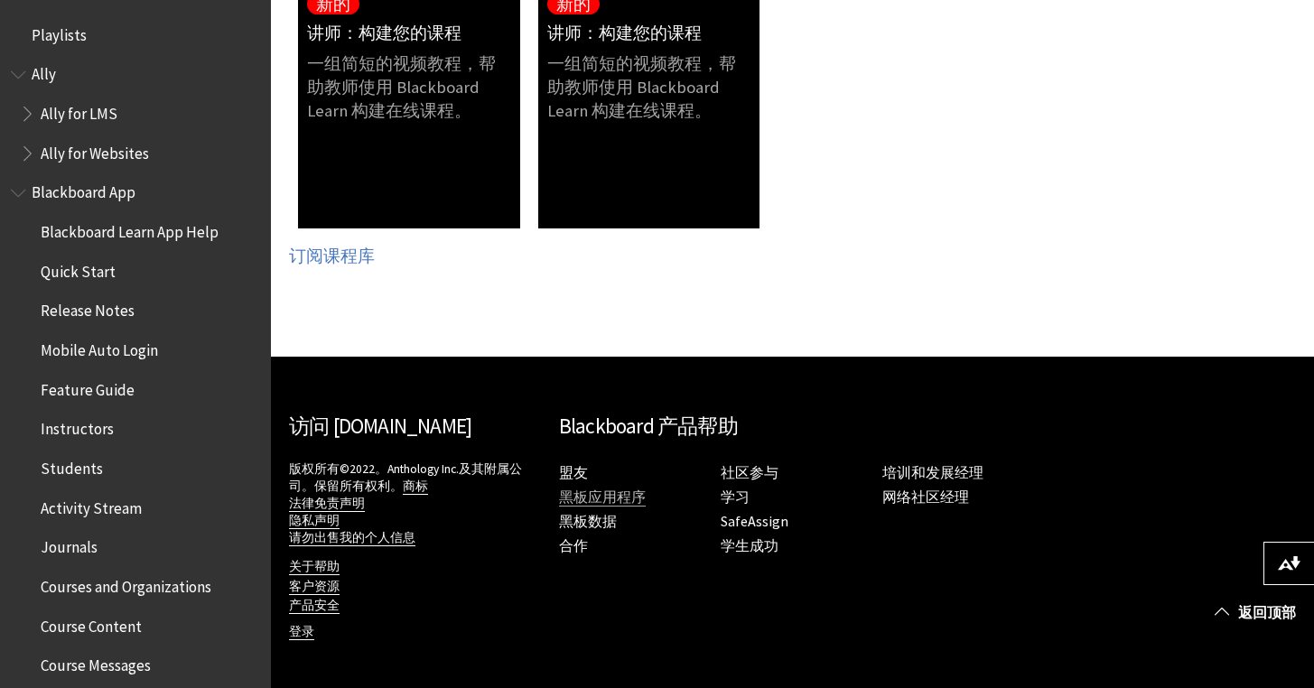
click at [600, 493] on font "黑板应用程序" at bounding box center [602, 497] width 87 height 18
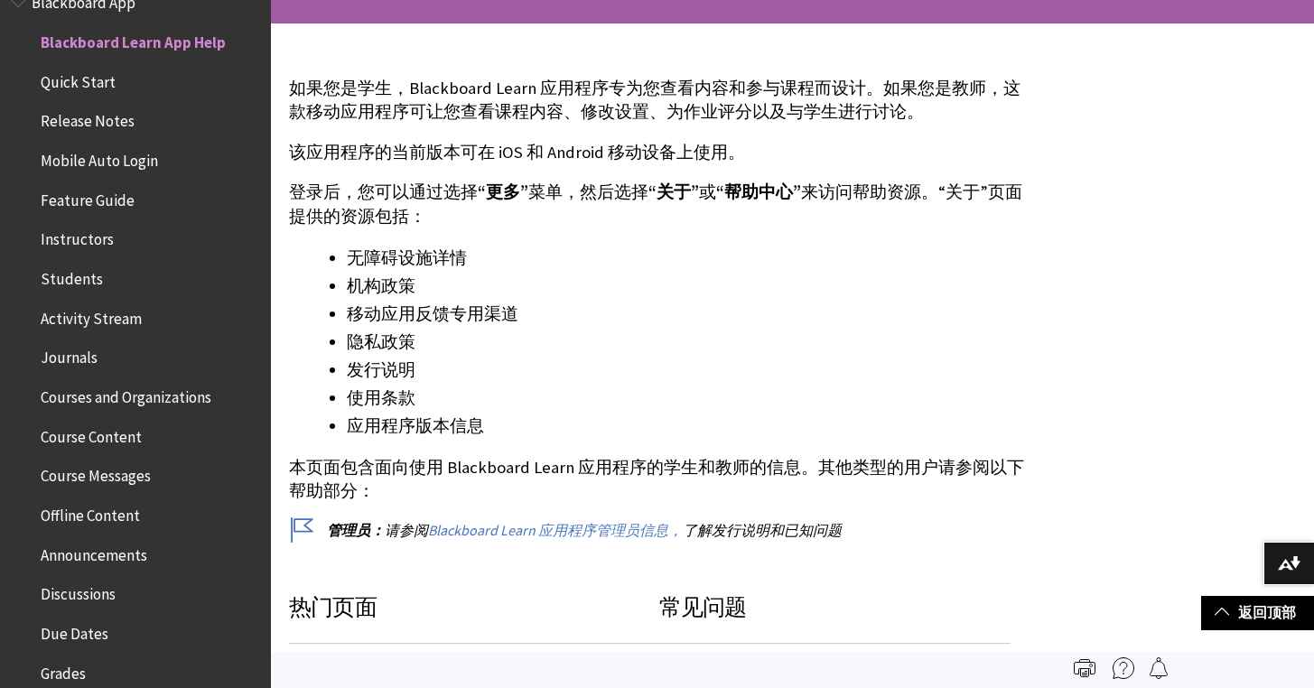
scroll to position [117, 0]
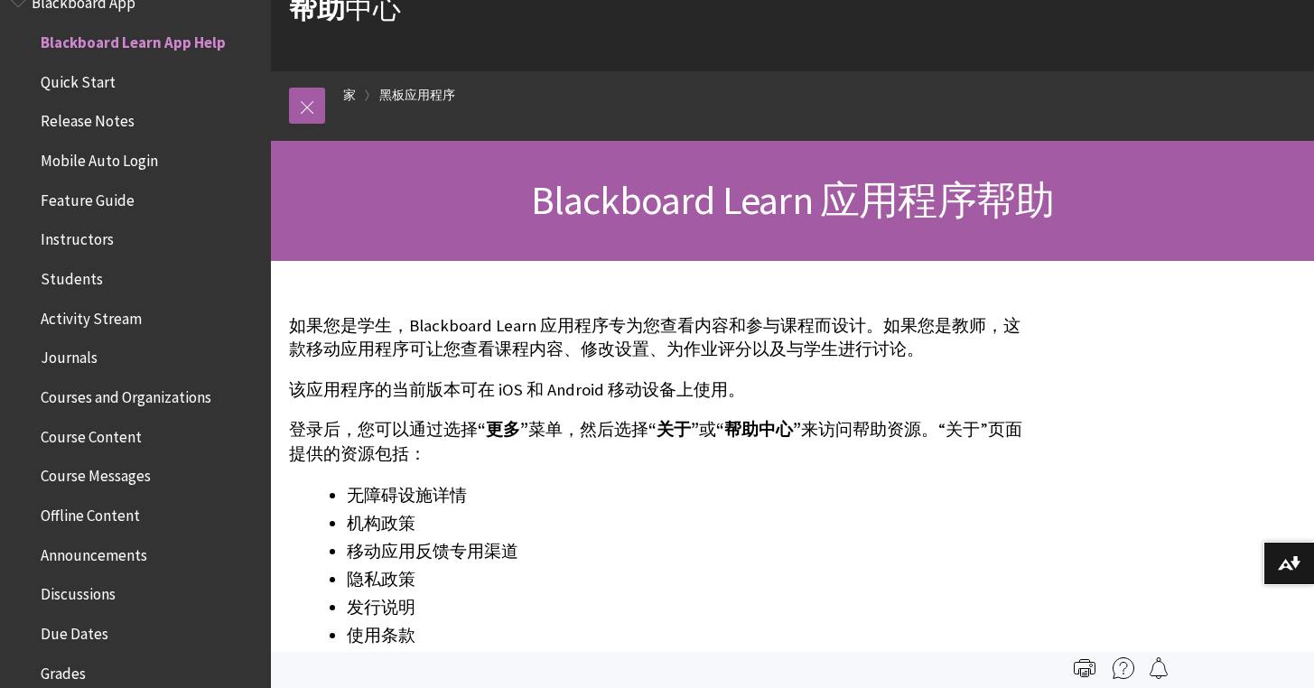
click at [659, 372] on div "如果您是学生，Blackboard Learn 应用程序专为您查看内容和参与课程而设计。如果您是教师，这款移动应用程序可让您查看课程内容、修改设置、为作业评分…" at bounding box center [659, 545] width 740 height 463
click at [645, 414] on div "如果您是学生，Blackboard Learn 应用程序专为您查看内容和参与课程而设计。如果您是教师，这款移动应用程序可让您查看课程内容、修改设置、为作业评分…" at bounding box center [659, 545] width 740 height 463
click at [575, 412] on div "如果您是学生，Blackboard Learn 应用程序专为您查看内容和参与课程而设计。如果您是教师，这款移动应用程序可让您查看课程内容、修改设置、为作业评分…" at bounding box center [659, 545] width 740 height 463
click at [587, 411] on div "如果您是学生，Blackboard Learn 应用程序专为您查看内容和参与课程而设计。如果您是教师，这款移动应用程序可让您查看课程内容、修改设置、为作业评分…" at bounding box center [659, 545] width 740 height 463
click at [664, 405] on div "如果您是学生，Blackboard Learn 应用程序专为您查看内容和参与课程而设计。如果您是教师，这款移动应用程序可让您查看课程内容、修改设置、为作业评分…" at bounding box center [659, 545] width 740 height 463
